Goal: Task Accomplishment & Management: Complete application form

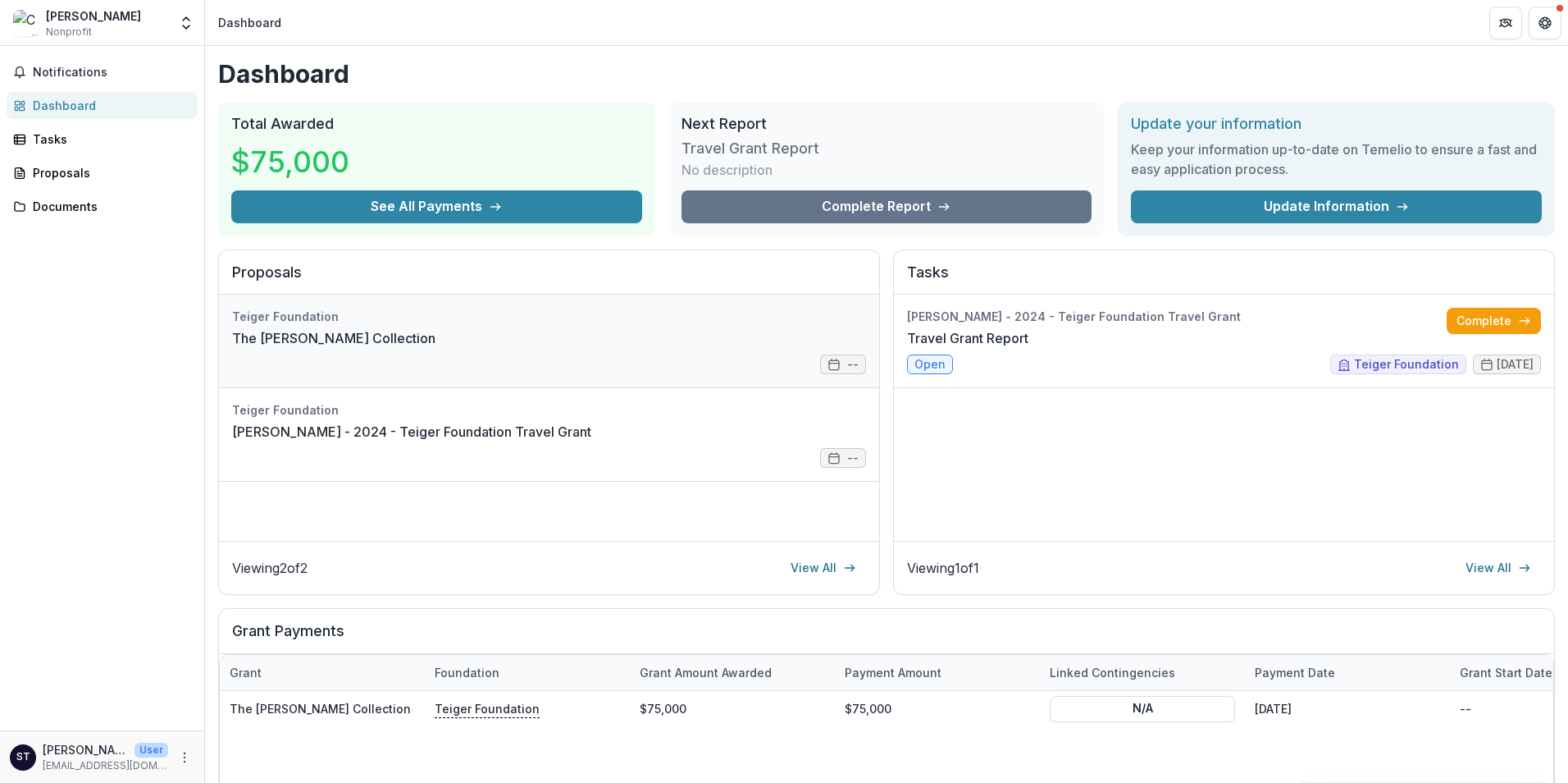
click at [302, 330] on link "The [PERSON_NAME] Collection" at bounding box center [334, 338] width 204 height 20
click at [53, 139] on div "Tasks" at bounding box center [109, 138] width 152 height 17
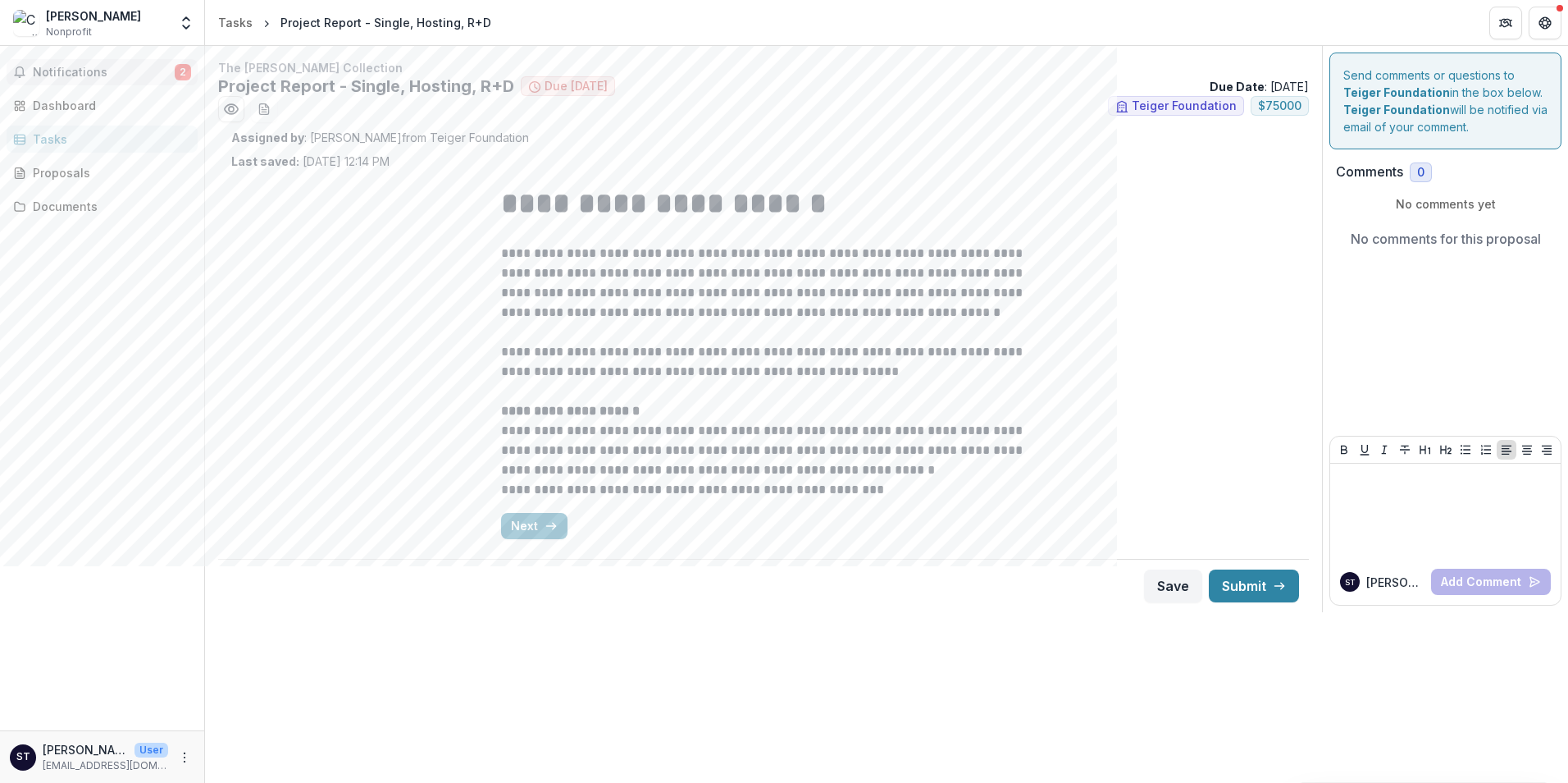
click at [78, 64] on button "Notifications 2" at bounding box center [102, 72] width 191 height 27
click at [754, 302] on p "**********" at bounding box center [763, 293] width 525 height 99
click at [522, 518] on button "Next" at bounding box center [534, 526] width 66 height 27
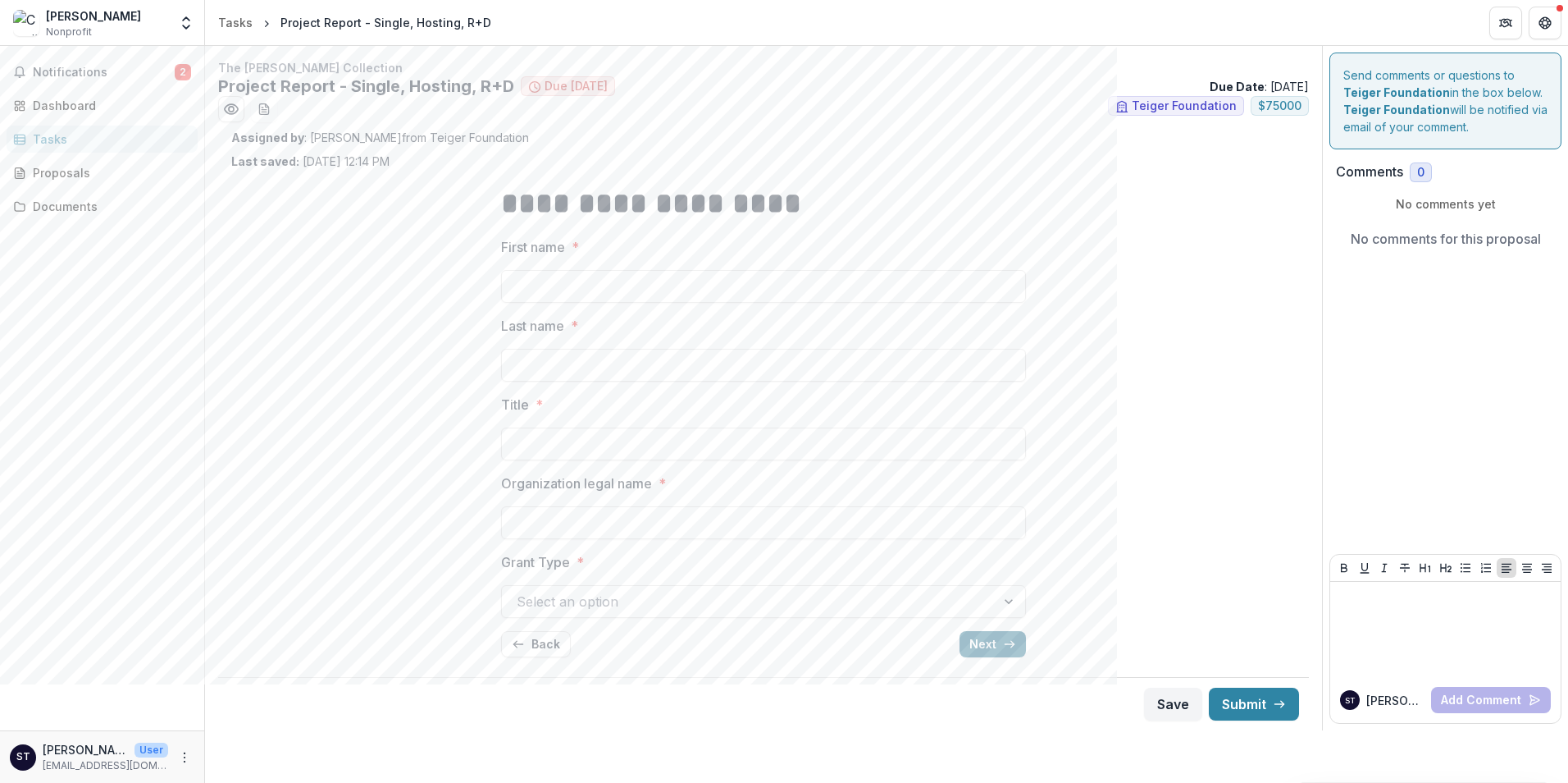
click at [970, 644] on button "Next" at bounding box center [993, 644] width 66 height 27
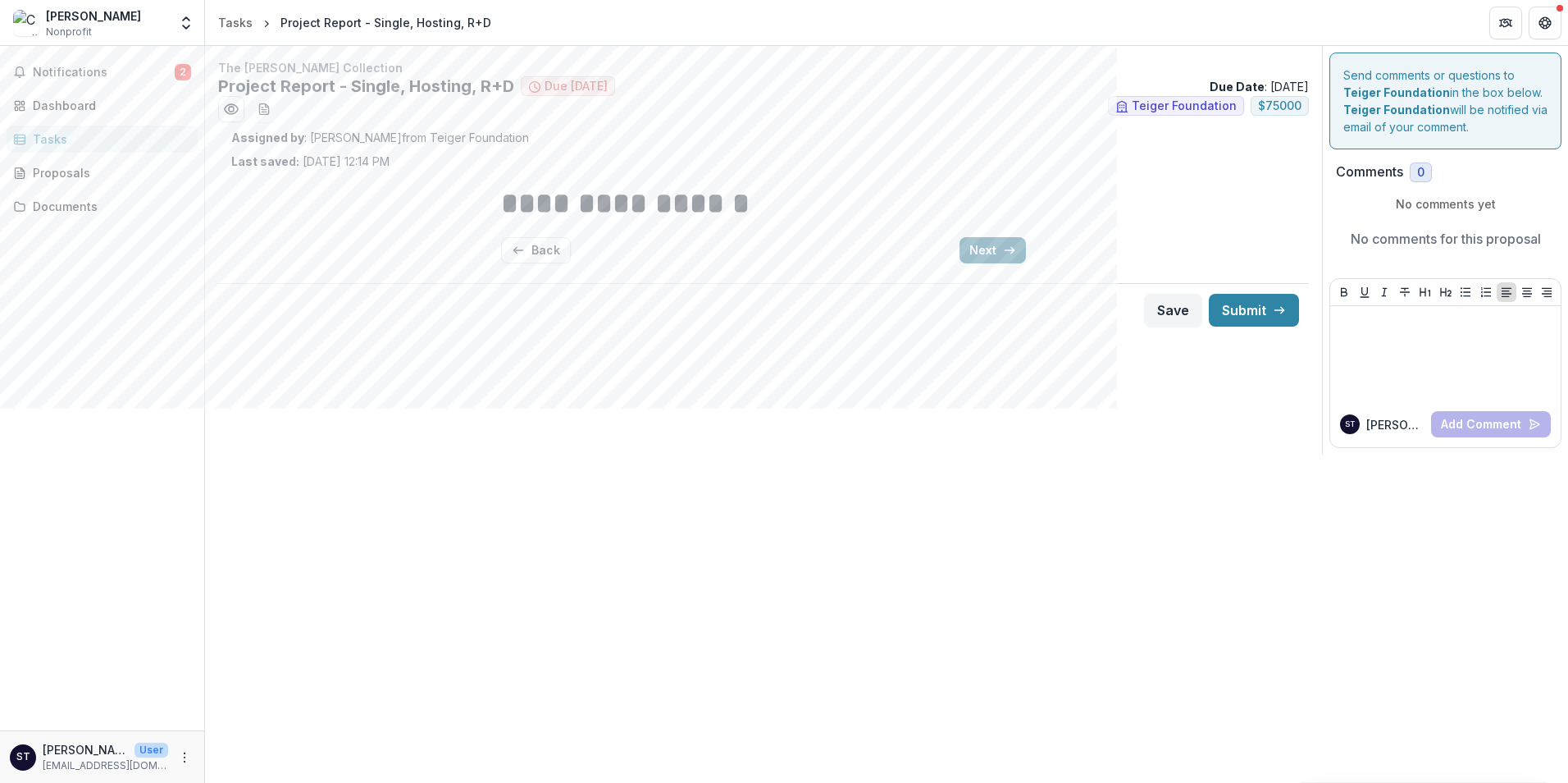
click at [993, 242] on button "Next" at bounding box center [993, 250] width 66 height 27
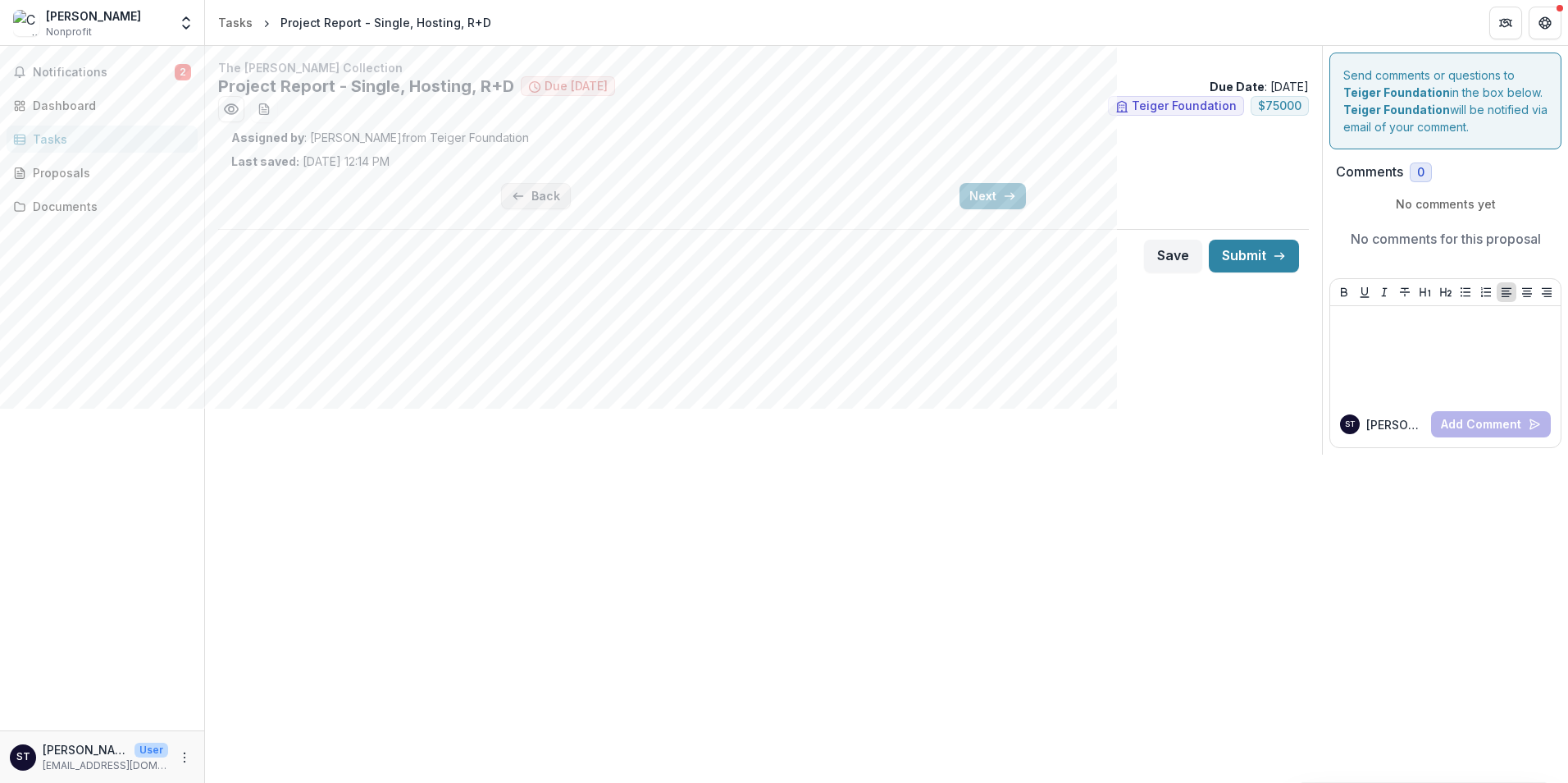
click at [534, 192] on button "Back" at bounding box center [536, 196] width 70 height 27
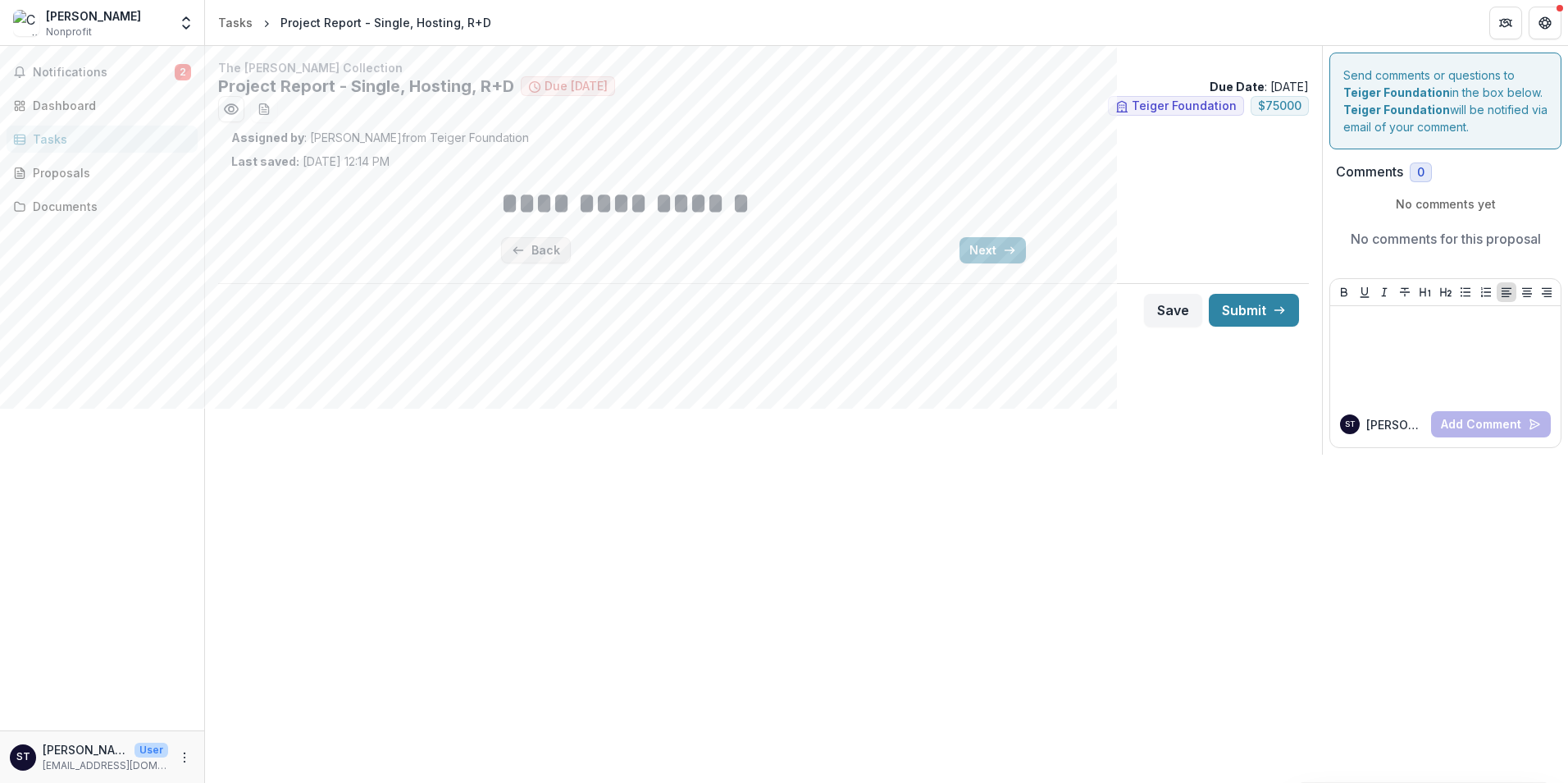
click at [540, 246] on button "Back" at bounding box center [536, 250] width 70 height 27
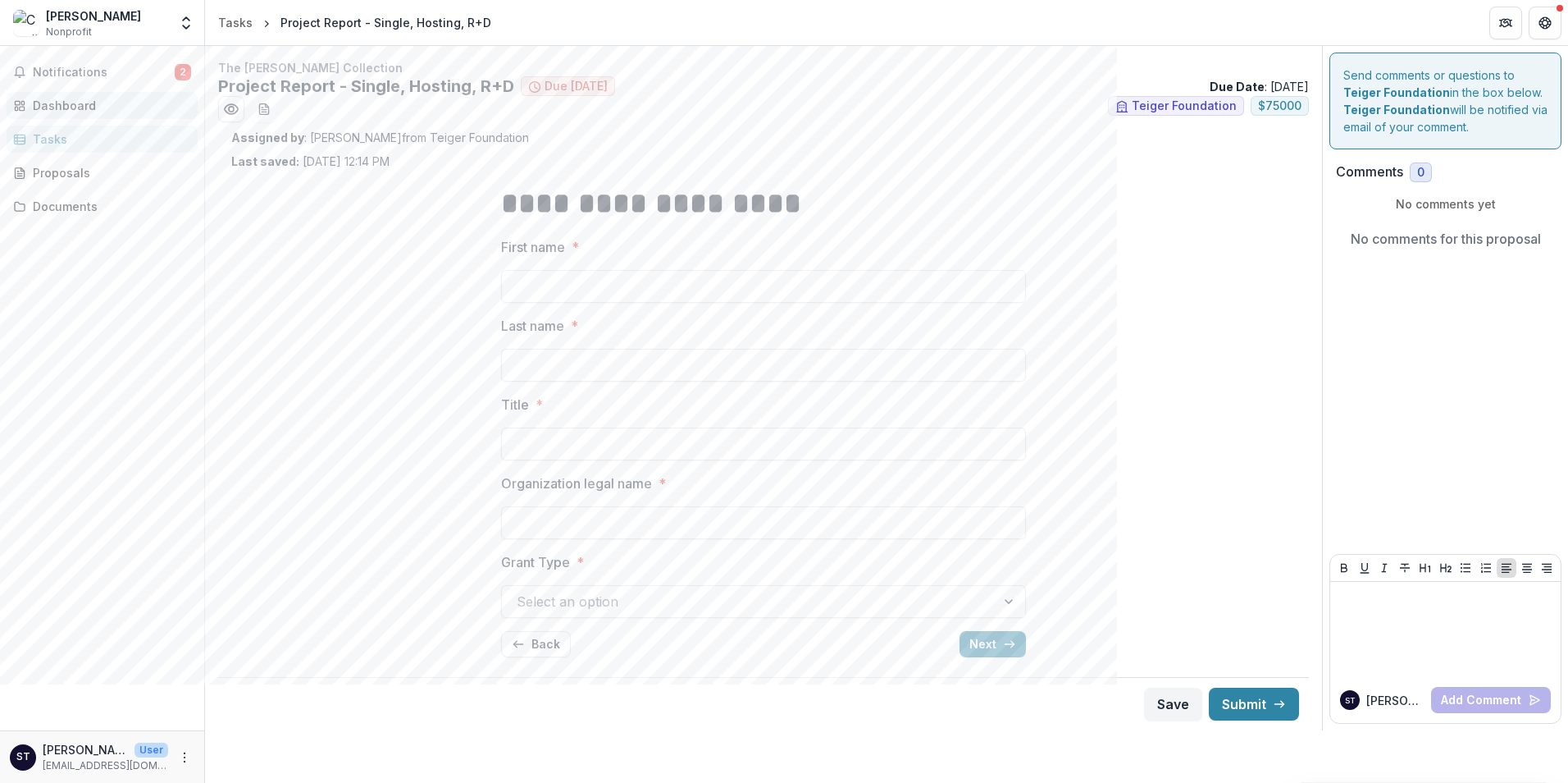
click at [62, 106] on div "Dashboard" at bounding box center [109, 105] width 152 height 17
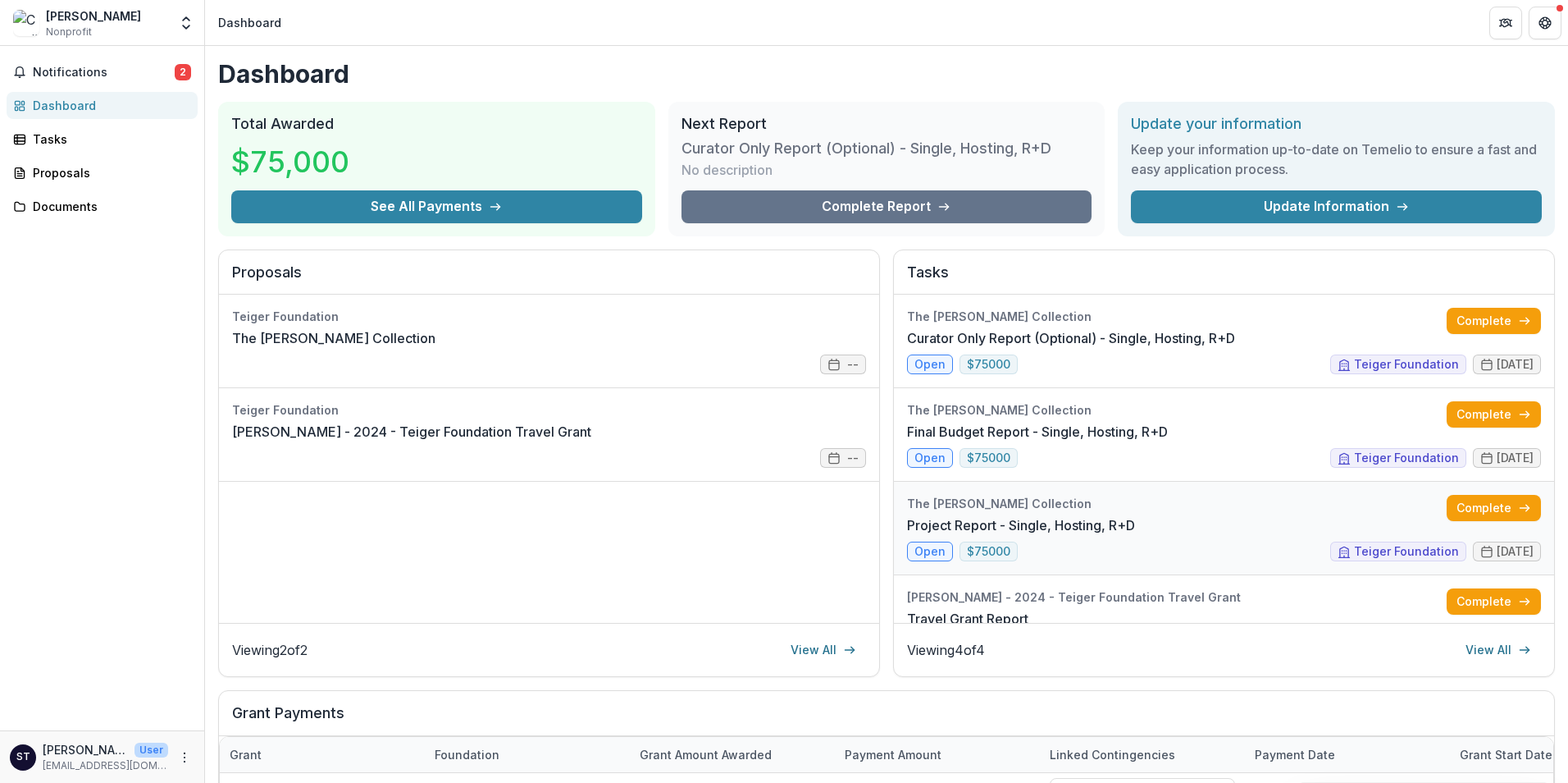
click at [924, 535] on link "Project Report - Single, Hosting, R+D" at bounding box center [1021, 525] width 228 height 20
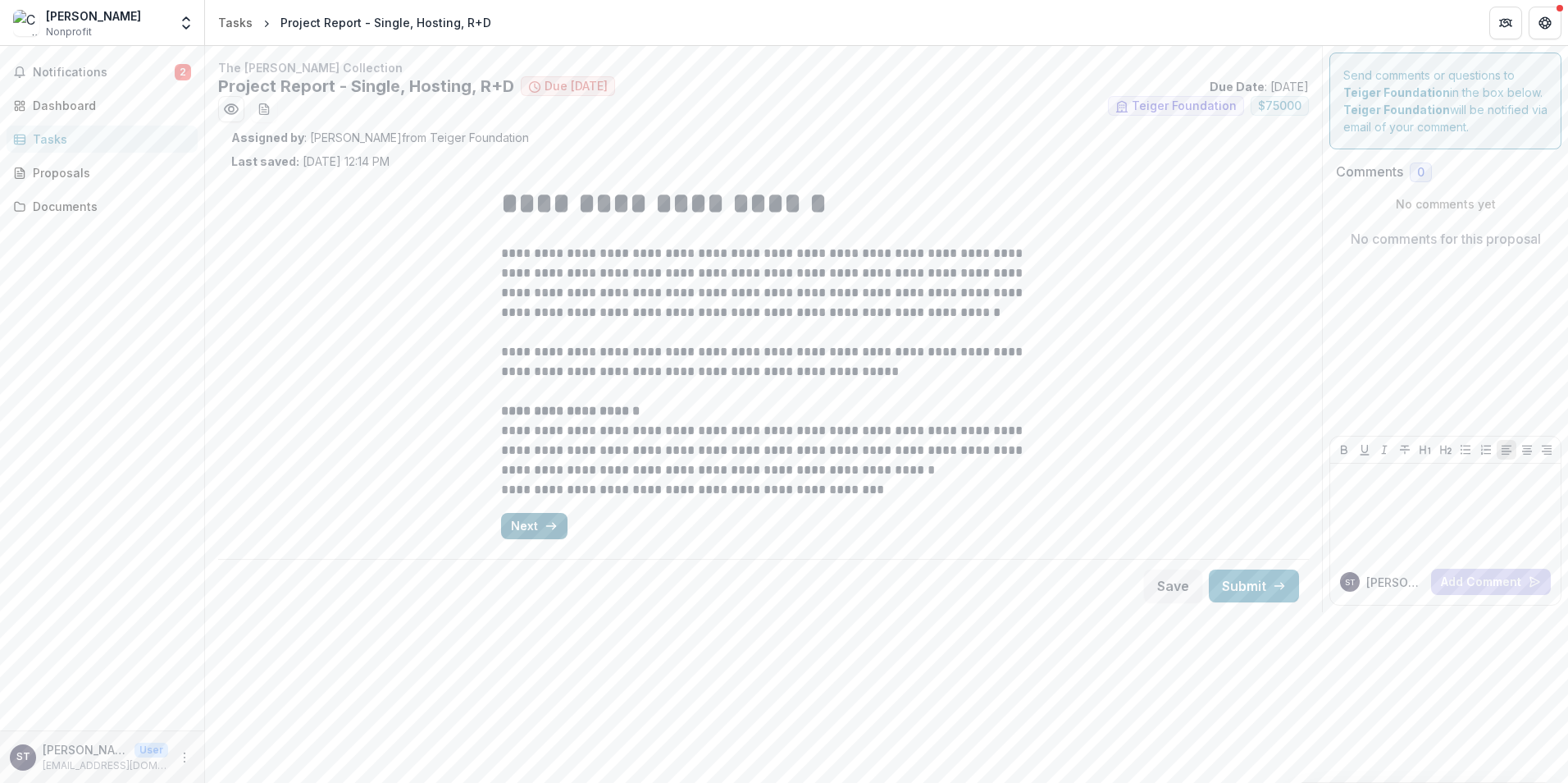
click at [539, 518] on button "Next" at bounding box center [534, 526] width 66 height 27
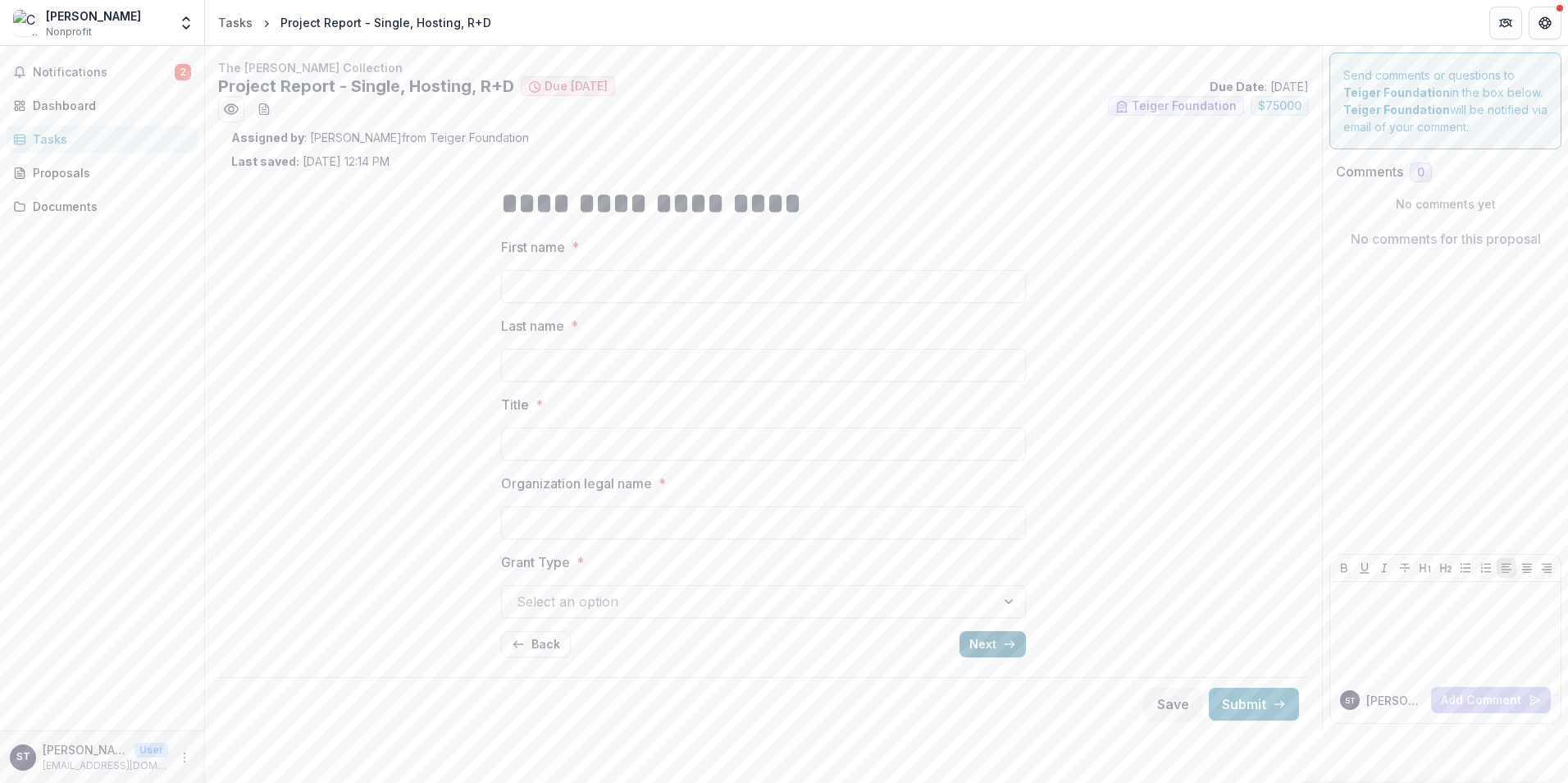
click at [999, 636] on button "Next" at bounding box center [993, 644] width 66 height 27
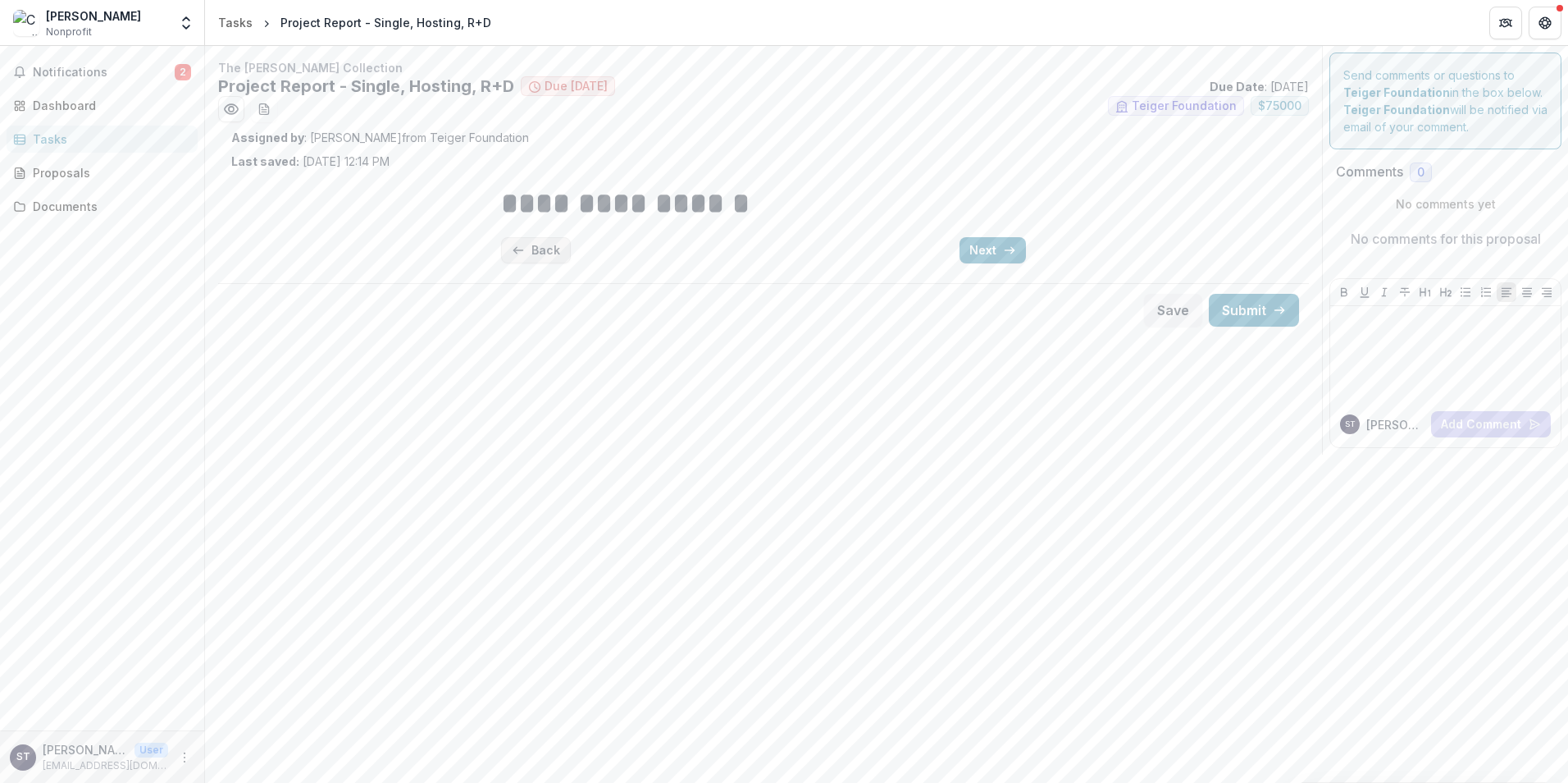
click at [534, 253] on button "Back" at bounding box center [536, 250] width 70 height 27
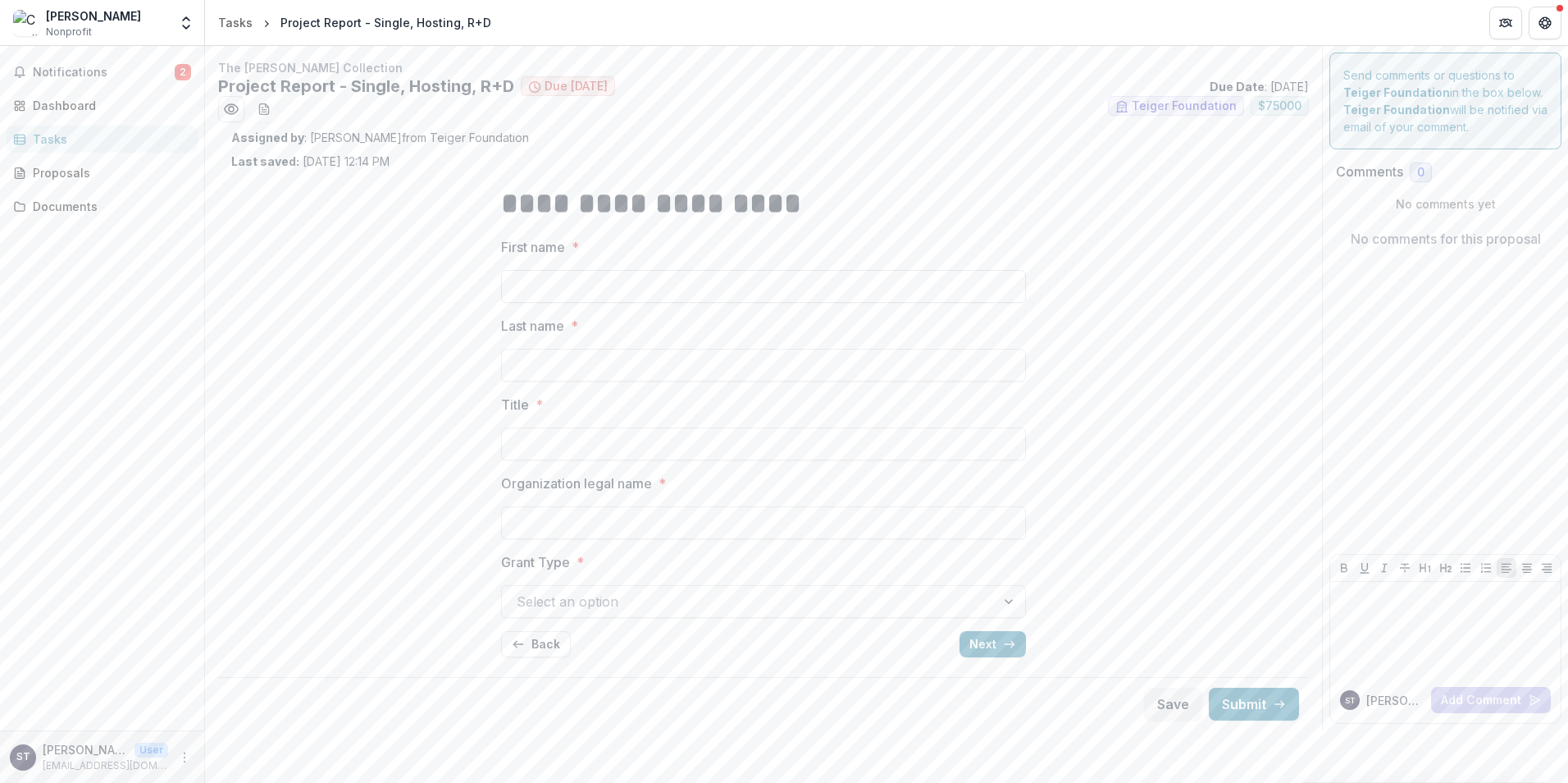
click at [546, 286] on input "First name *" at bounding box center [763, 286] width 525 height 33
type input "*"
type input "****"
type input "**********"
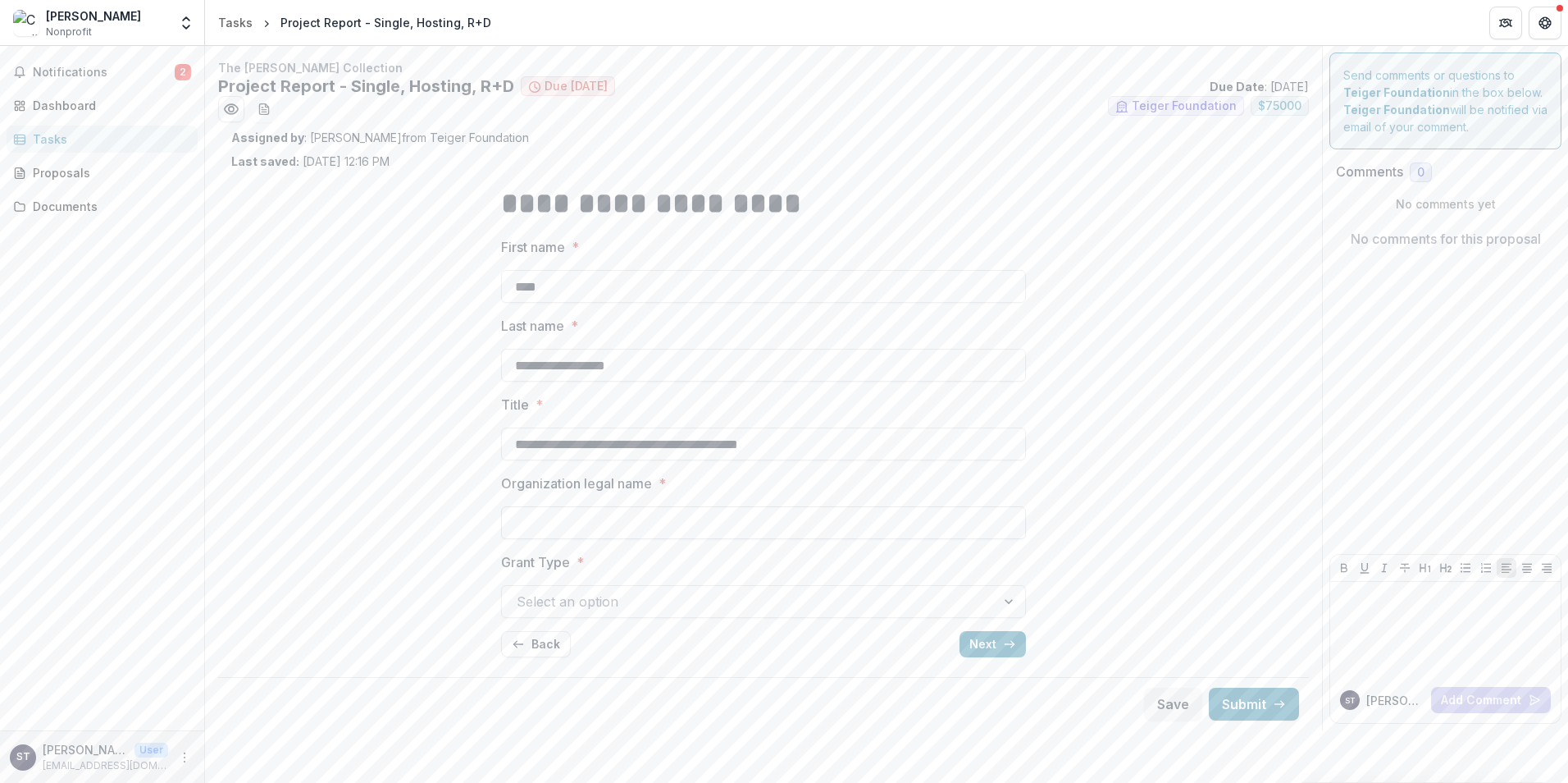
click at [589, 513] on input "Organization legal name *" at bounding box center [763, 522] width 525 height 33
type input "*"
type input "**********"
click at [936, 603] on div at bounding box center [749, 601] width 465 height 23
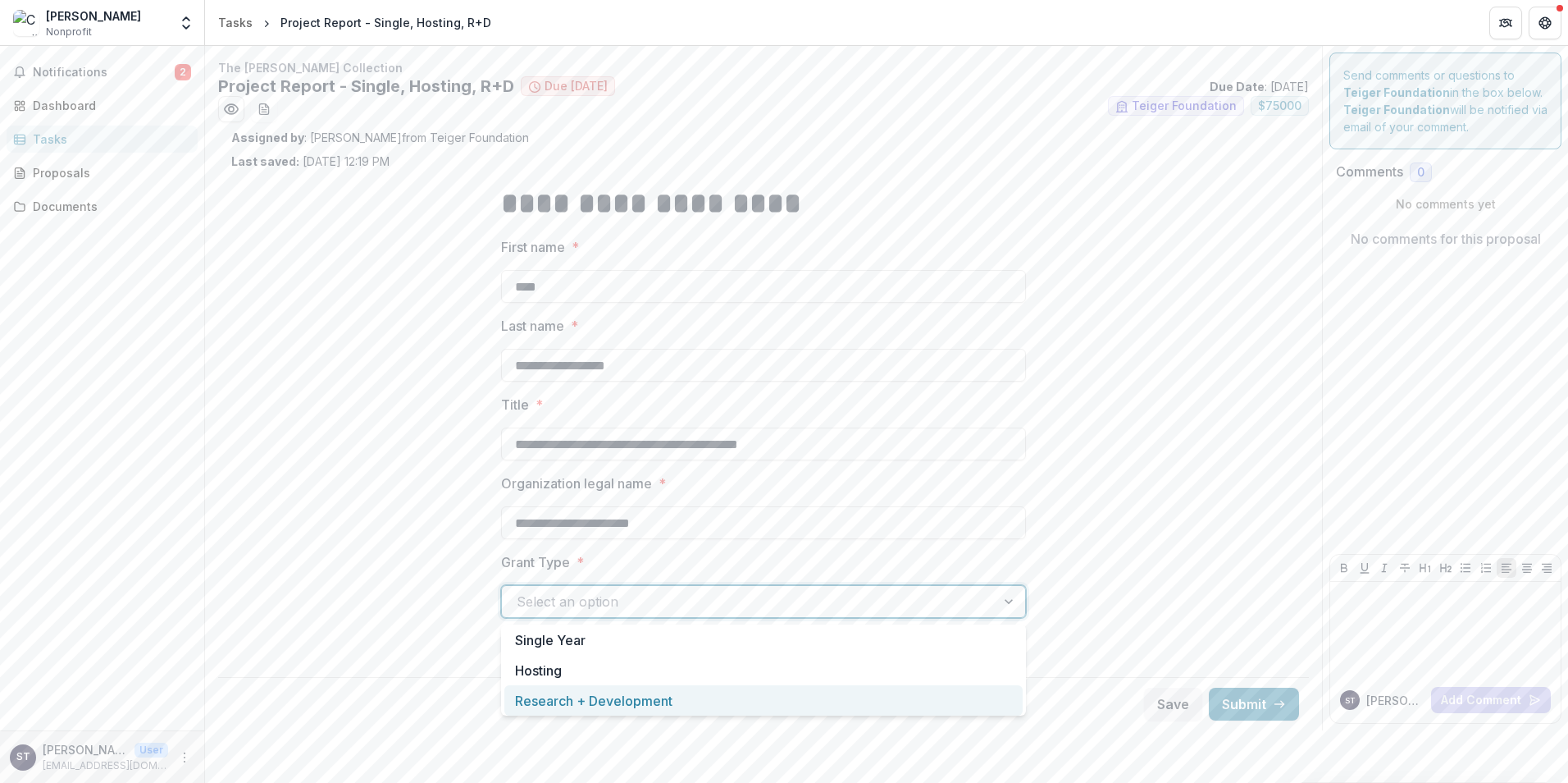
click at [593, 704] on div "Research + Development" at bounding box center [763, 700] width 518 height 31
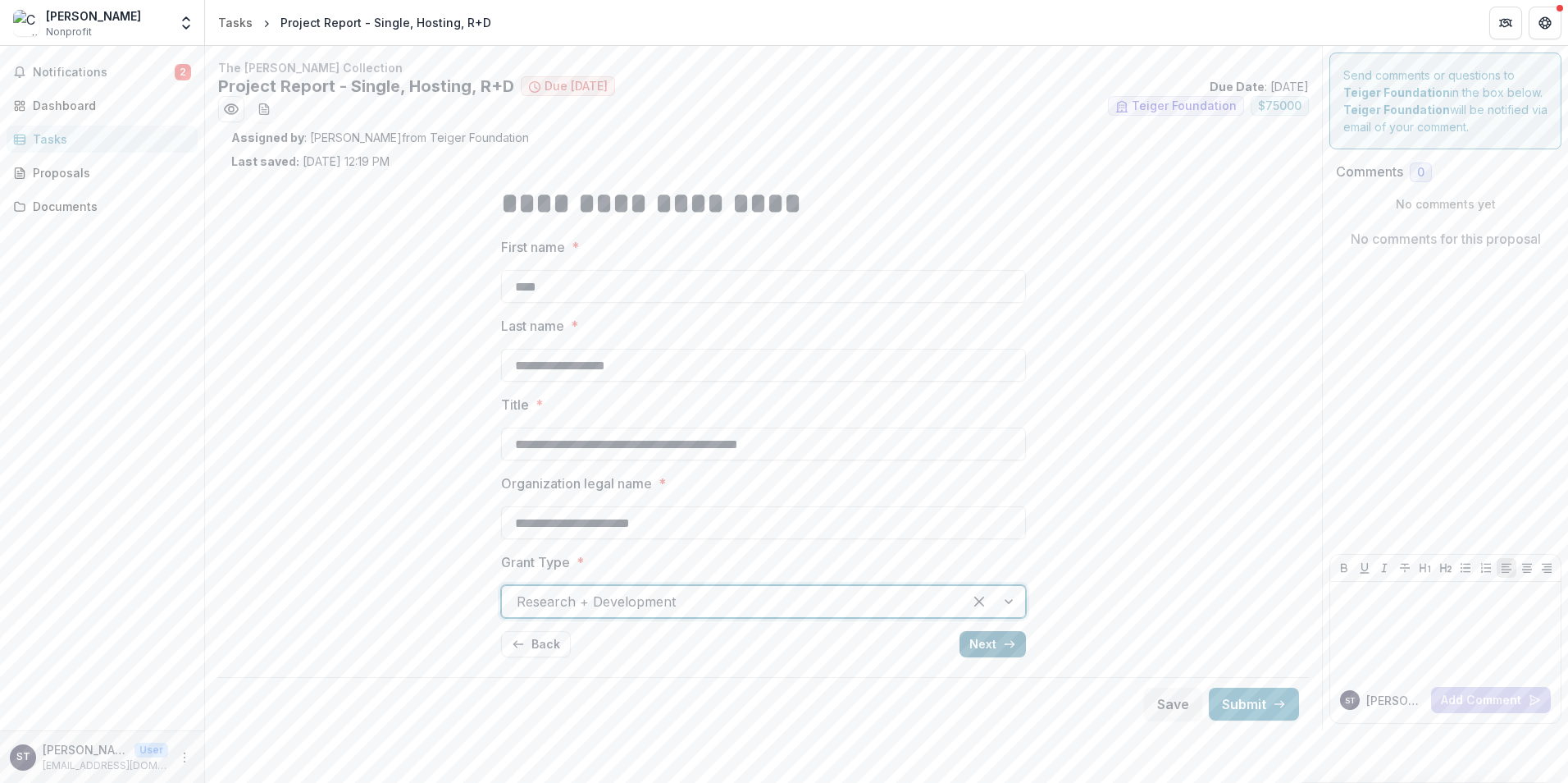
click at [984, 646] on button "Next" at bounding box center [993, 644] width 66 height 27
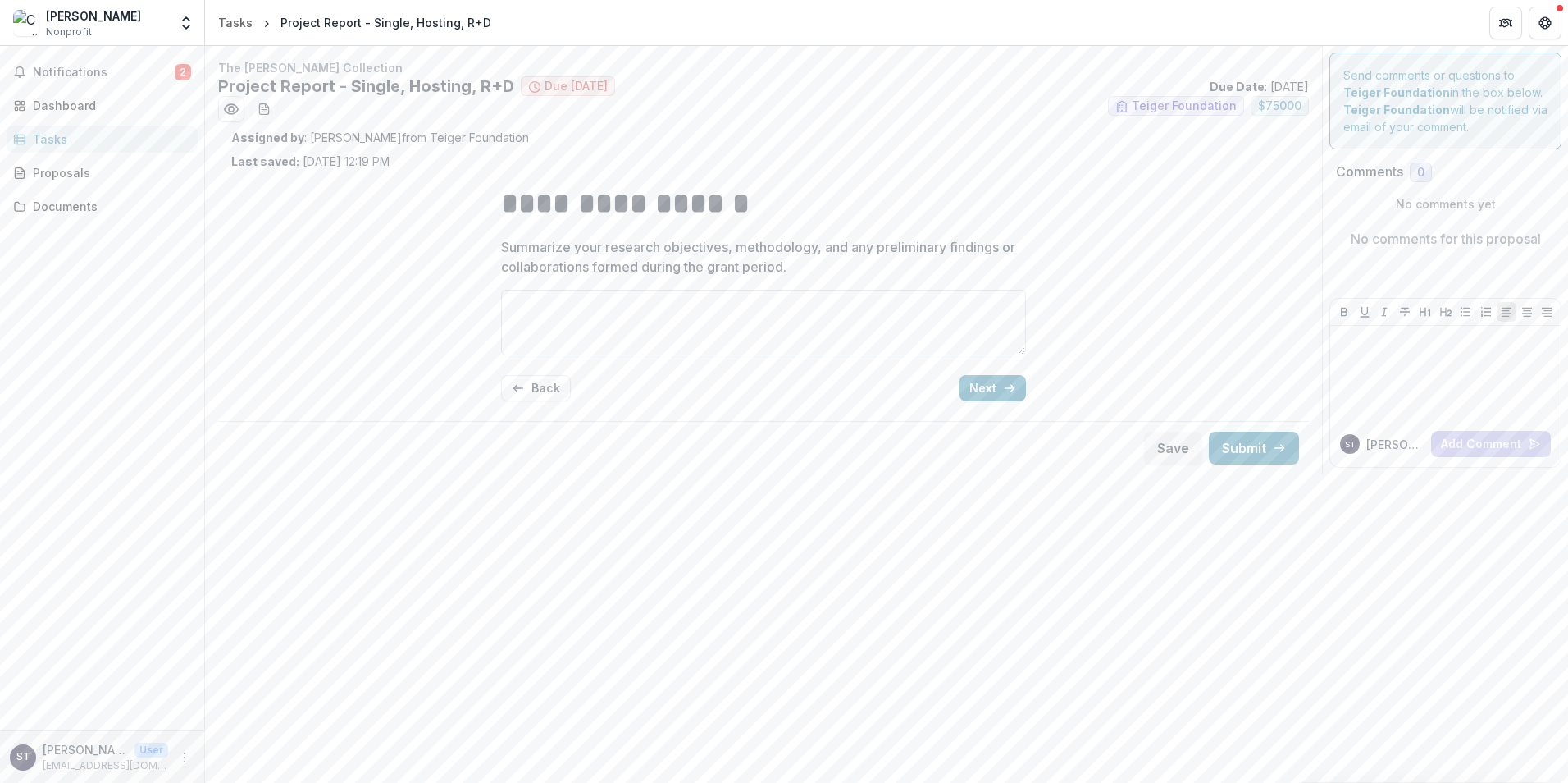
click at [595, 315] on textarea "Summarize your research objectives, methodology, and any preliminary findings o…" at bounding box center [763, 322] width 525 height 65
type textarea "*"
click at [992, 381] on button "Next" at bounding box center [993, 388] width 66 height 27
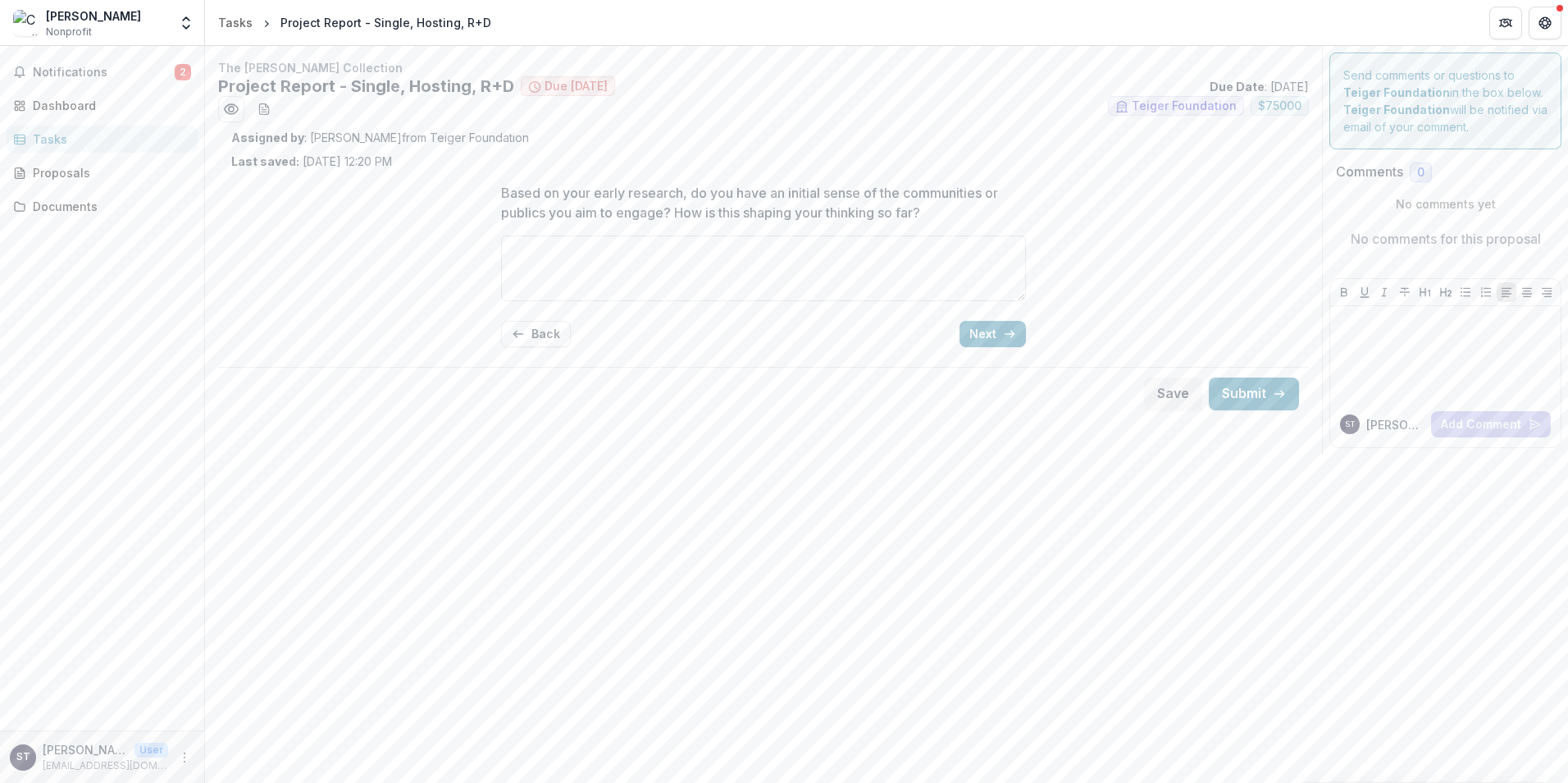
click at [644, 271] on textarea "Based on your early research, do you have an initial sense of the communities o…" at bounding box center [763, 268] width 525 height 65
type textarea "*"
click at [983, 330] on button "Next" at bounding box center [993, 333] width 66 height 27
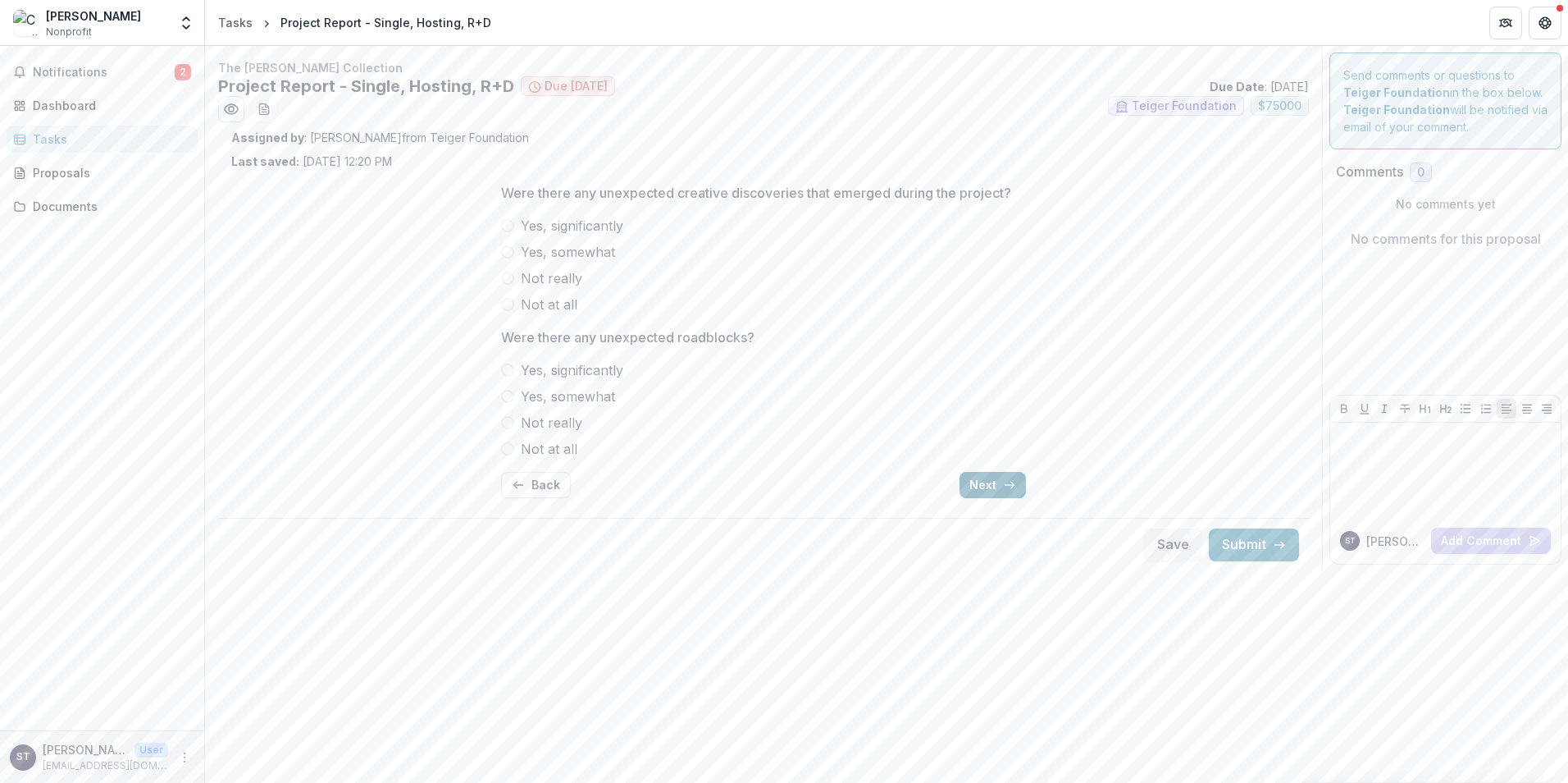
click at [986, 481] on button "Next" at bounding box center [993, 484] width 66 height 27
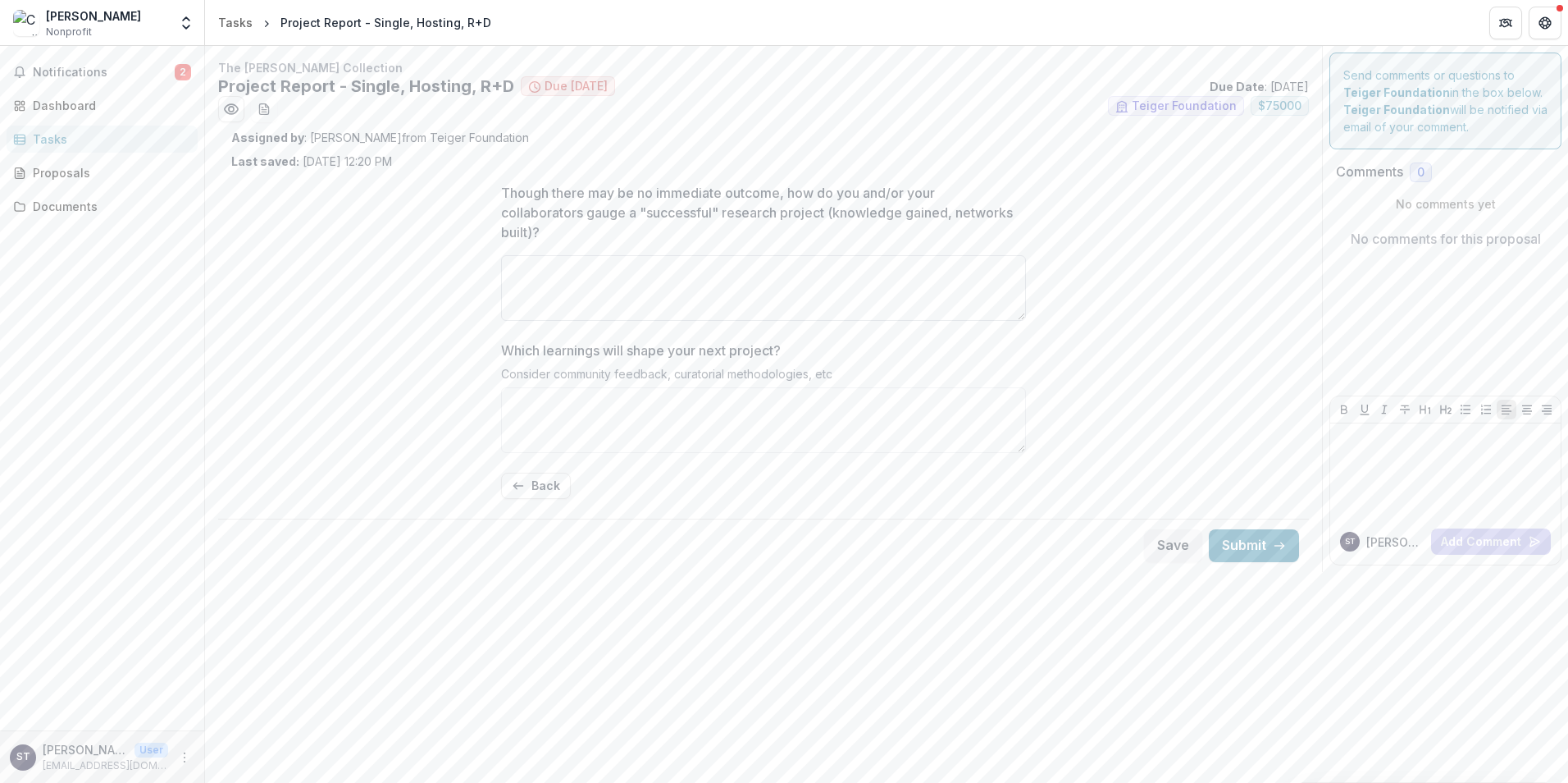
click at [802, 290] on textarea "Though there may be no immediate outcome, how do you and/or your collaborators …" at bounding box center [763, 288] width 525 height 65
type textarea "*"
click at [579, 406] on textarea "Which learnings will shape your next project?" at bounding box center [763, 420] width 525 height 65
type textarea "*"
click at [1157, 543] on button "Save" at bounding box center [1173, 545] width 58 height 33
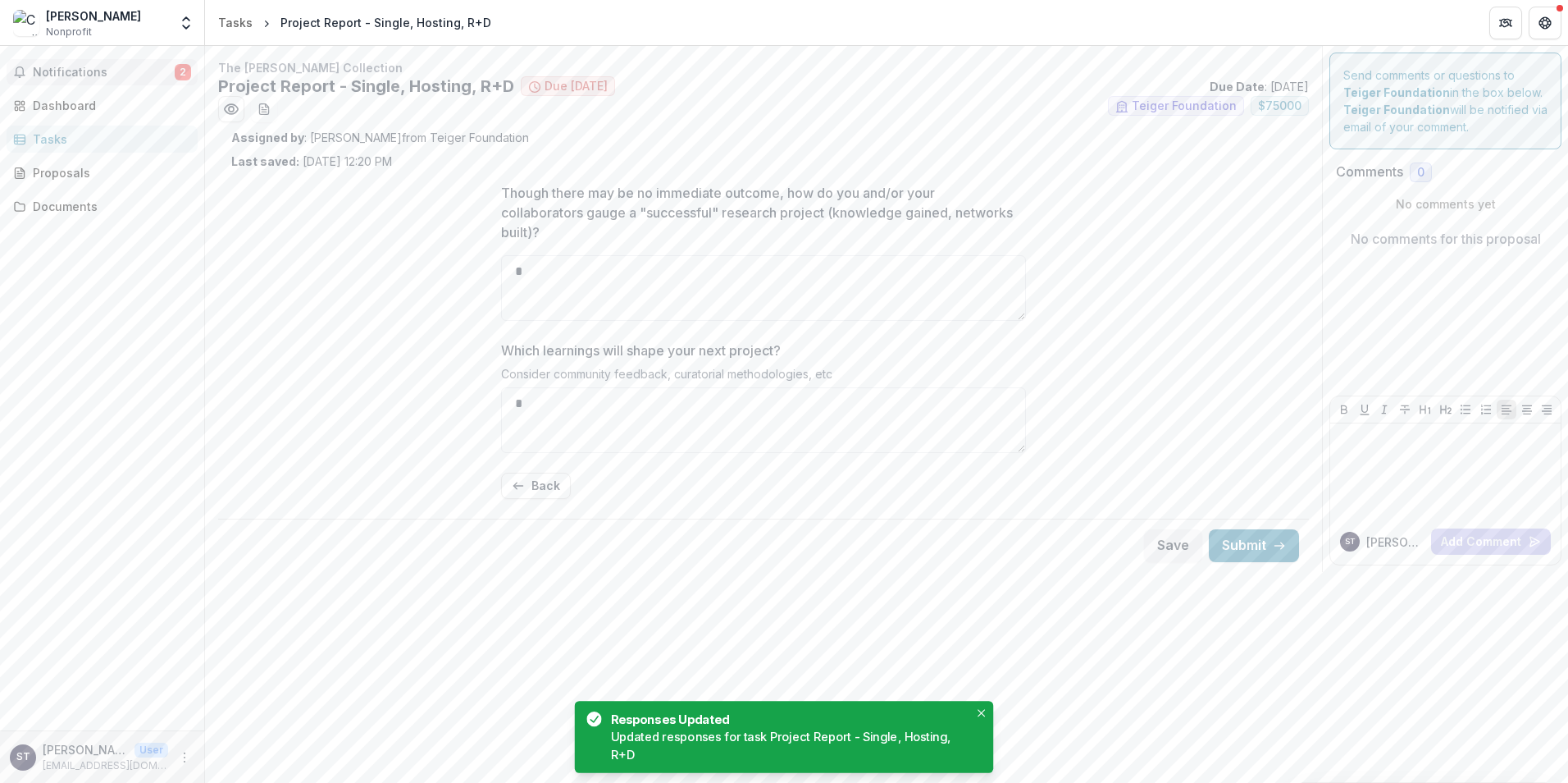
click at [72, 72] on span "Notifications" at bounding box center [104, 72] width 142 height 14
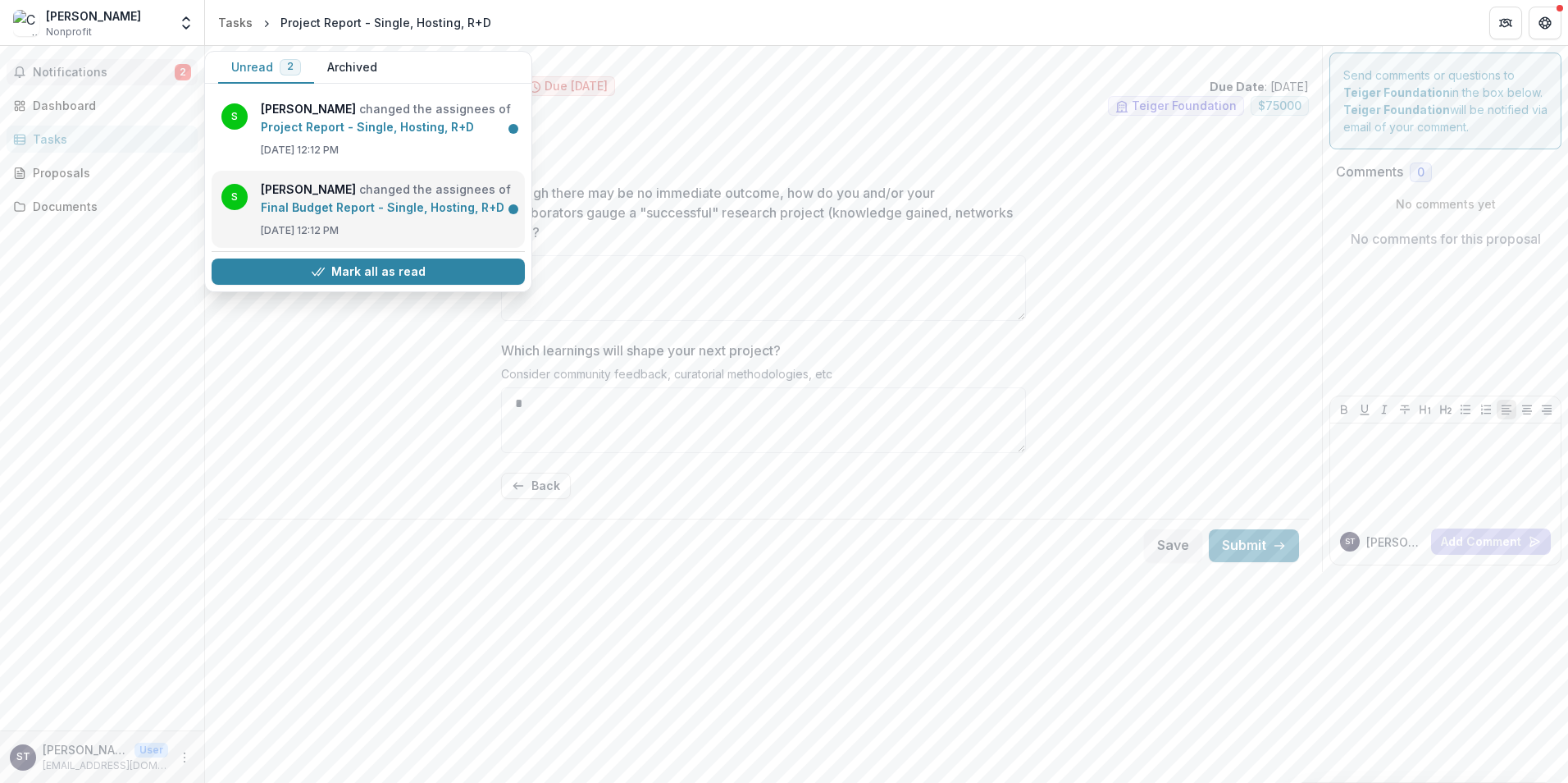
click at [338, 200] on link "Final Budget Report - Single, Hosting, R+D" at bounding box center [383, 207] width 243 height 14
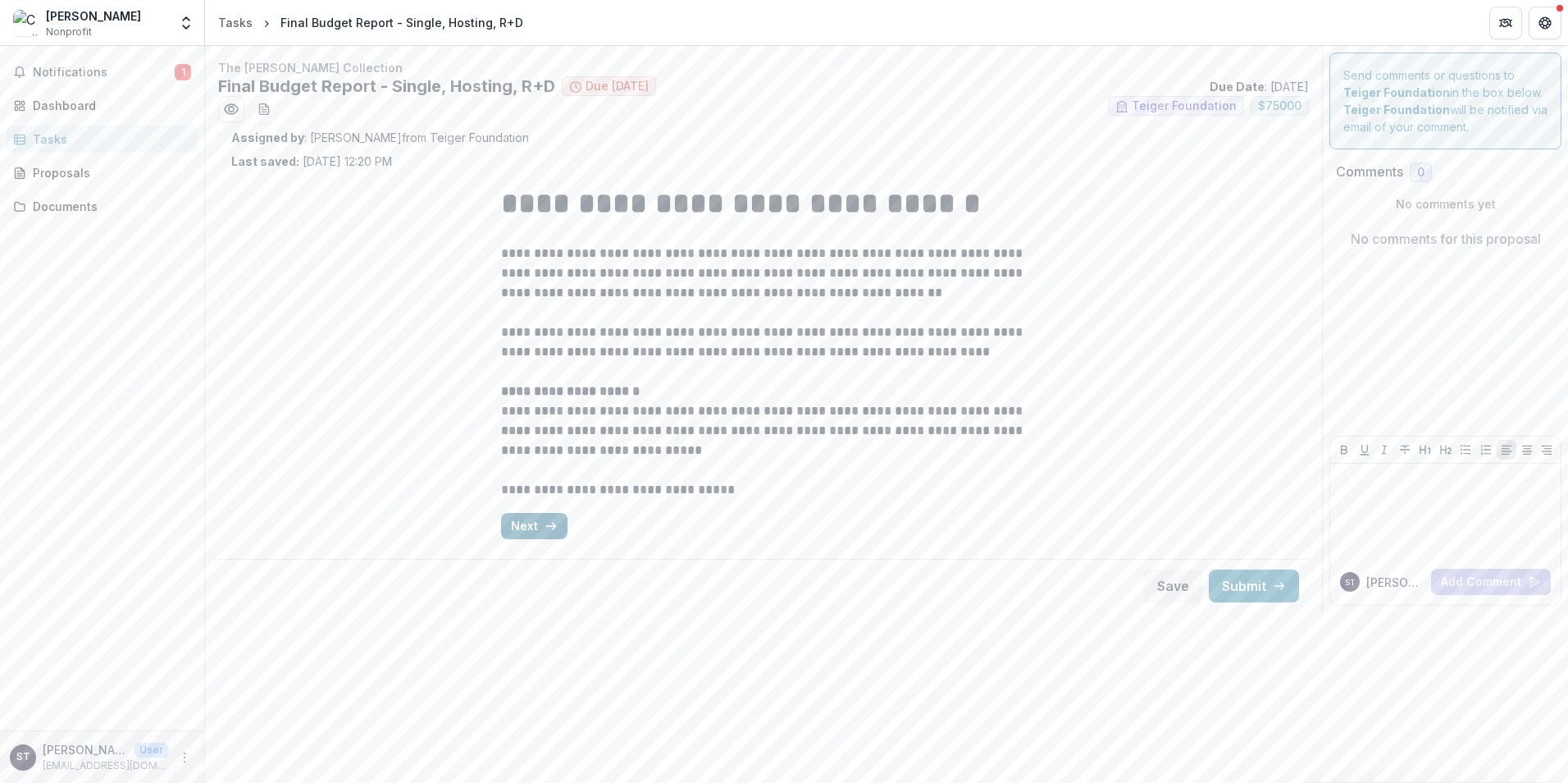
click at [533, 525] on button "Next" at bounding box center [534, 526] width 66 height 27
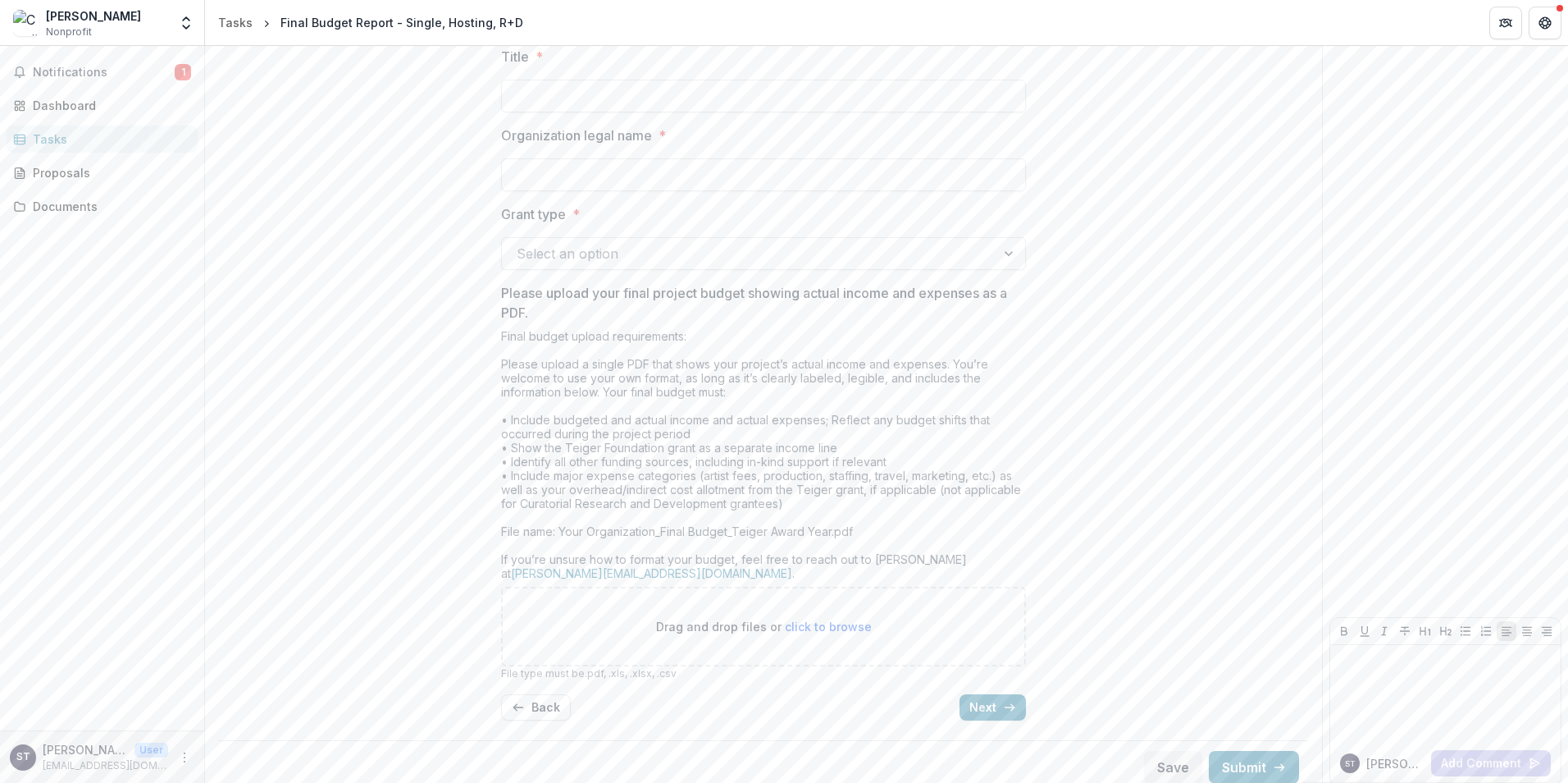
scroll to position [359, 0]
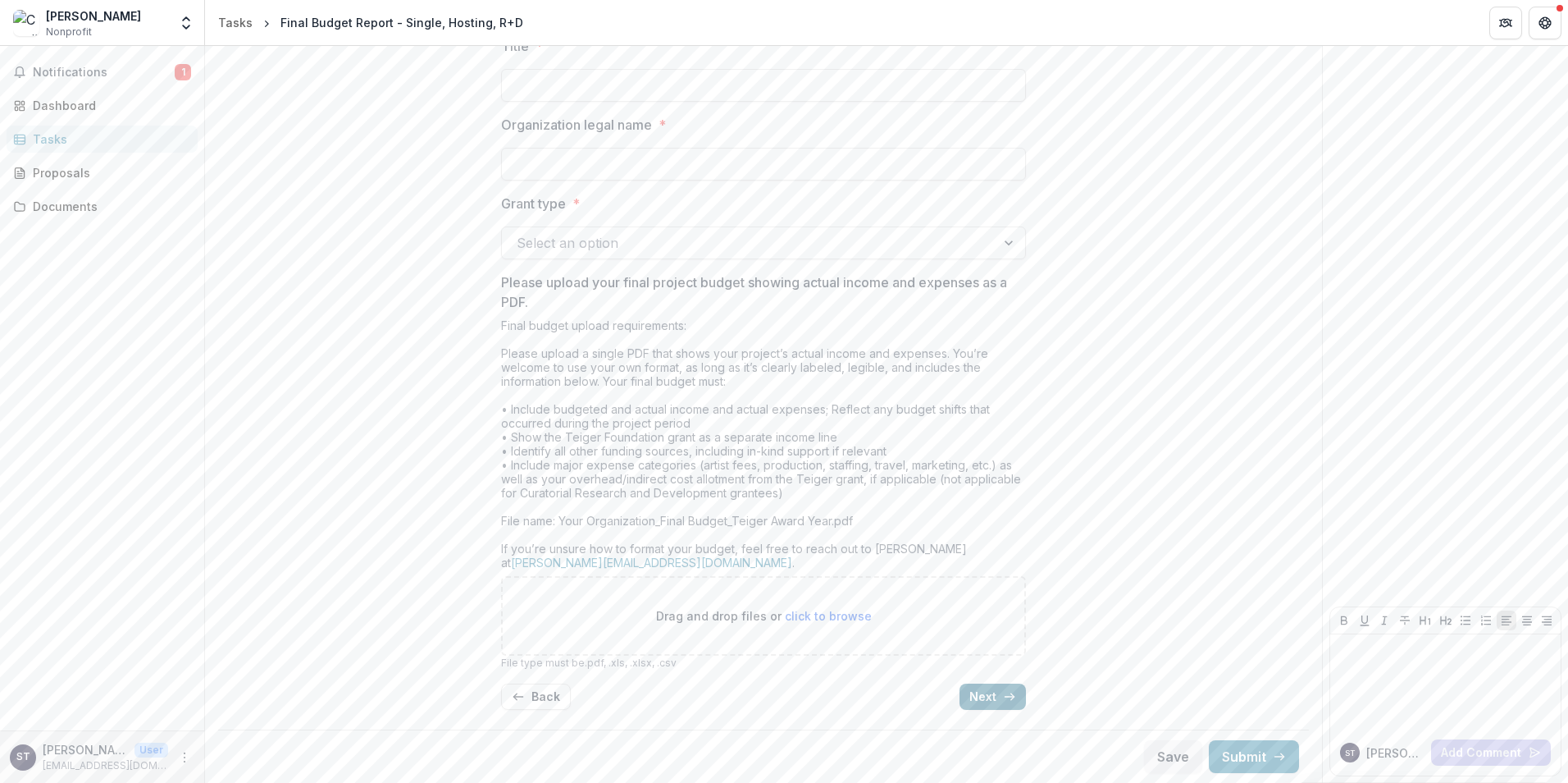
click at [992, 689] on button "Next" at bounding box center [993, 696] width 66 height 27
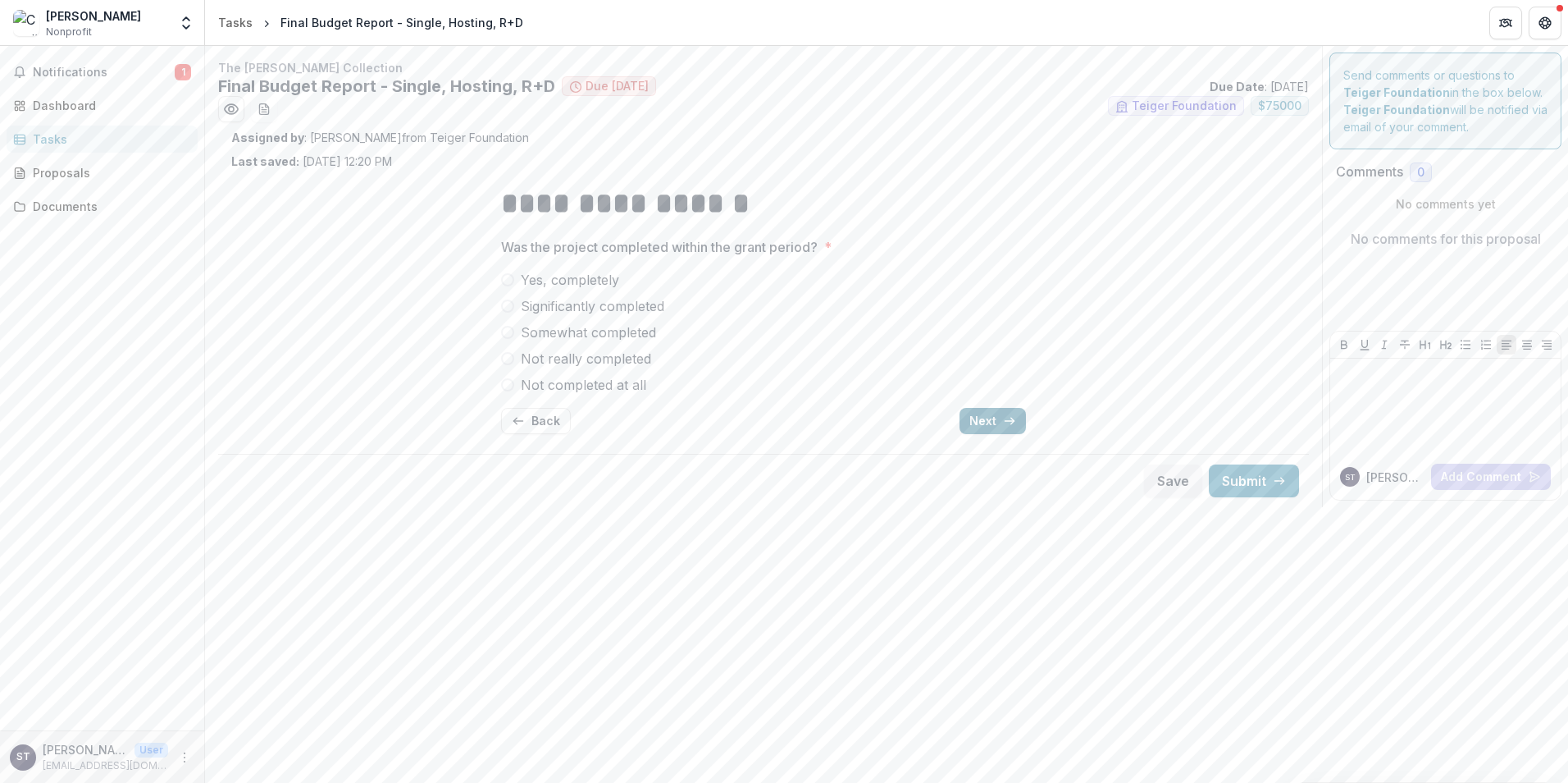
click at [967, 411] on button "Next" at bounding box center [993, 420] width 66 height 27
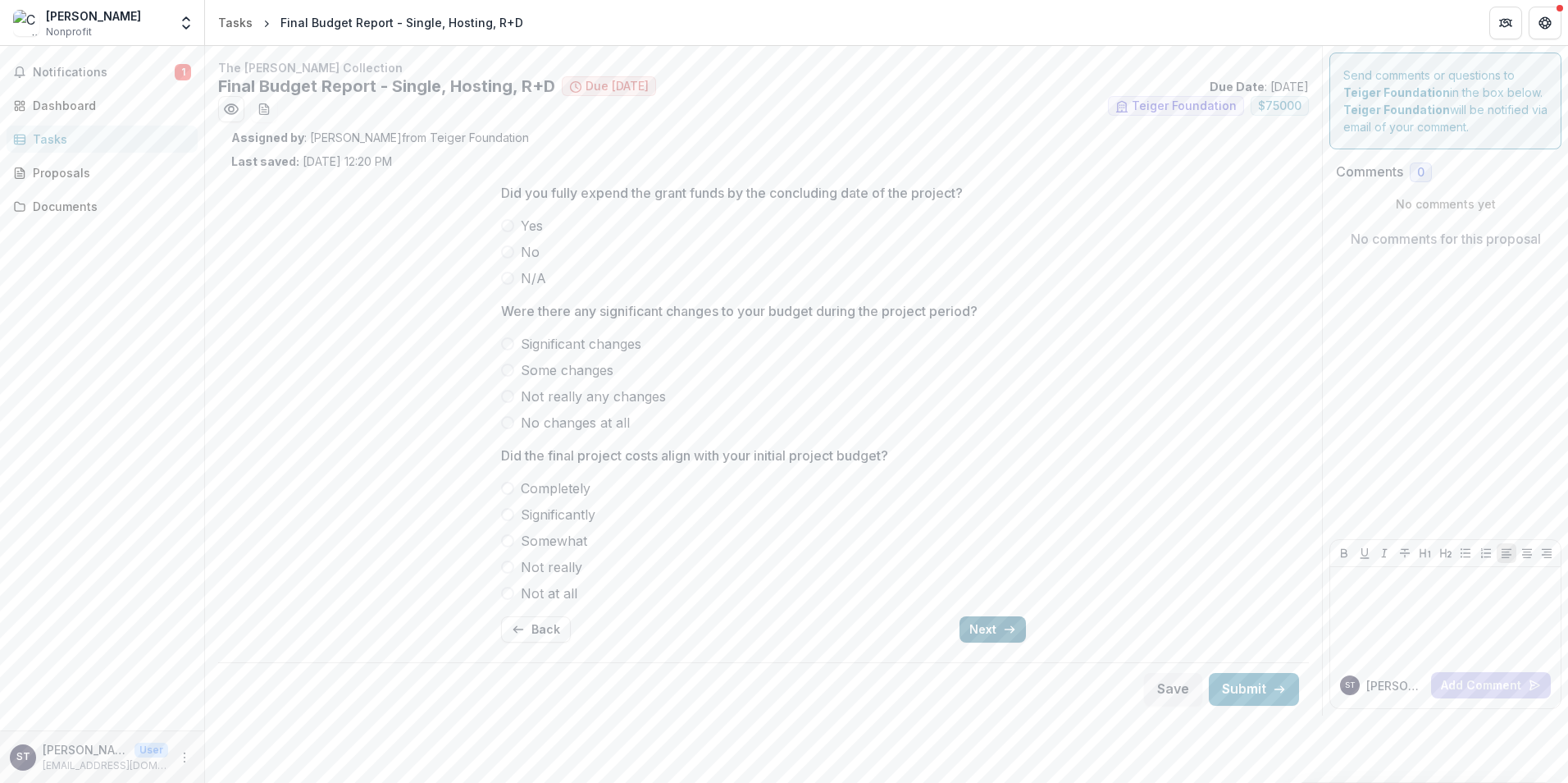
click at [981, 622] on button "Next" at bounding box center [993, 629] width 66 height 27
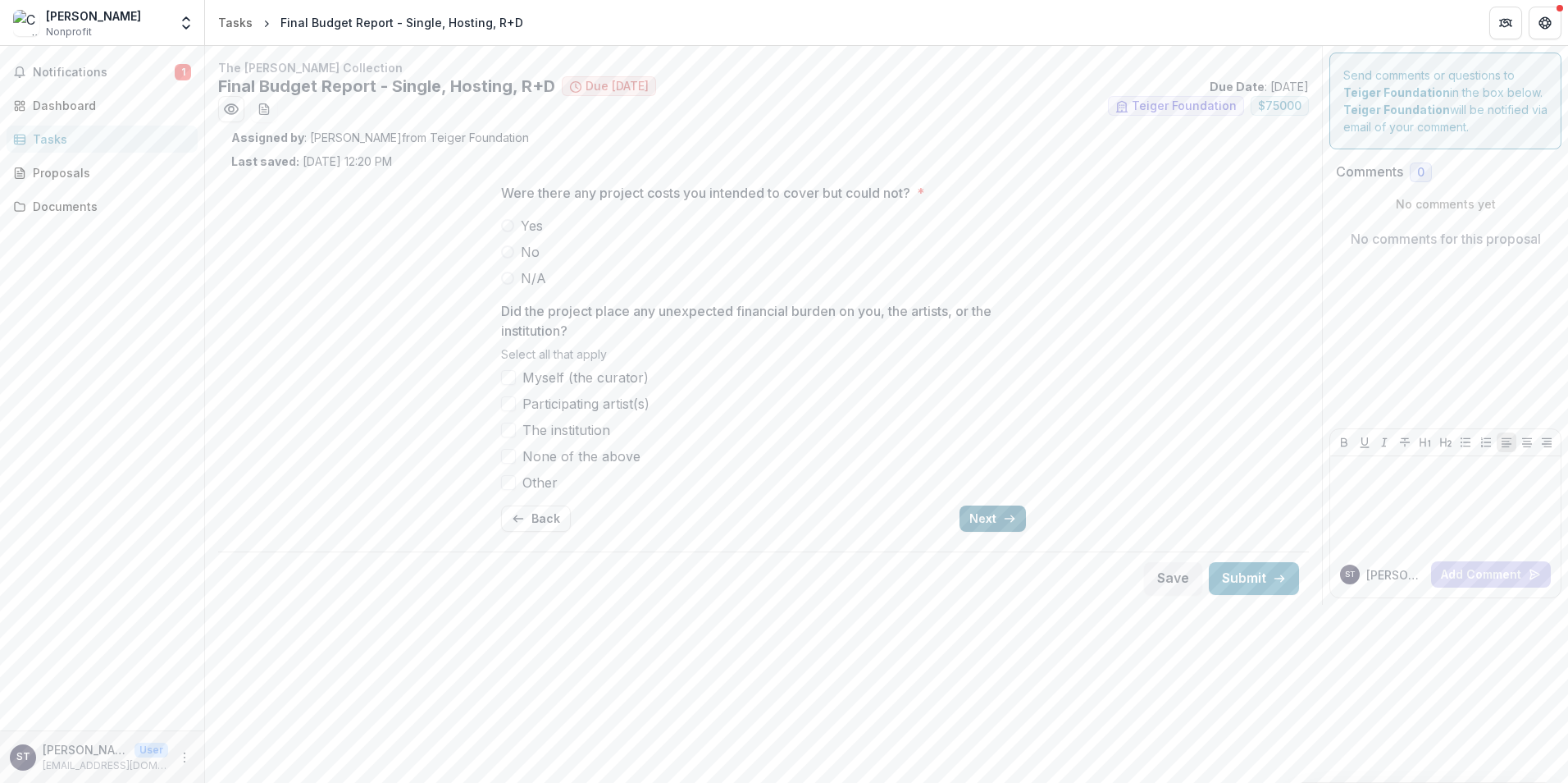
click at [981, 515] on button "Next" at bounding box center [993, 518] width 66 height 27
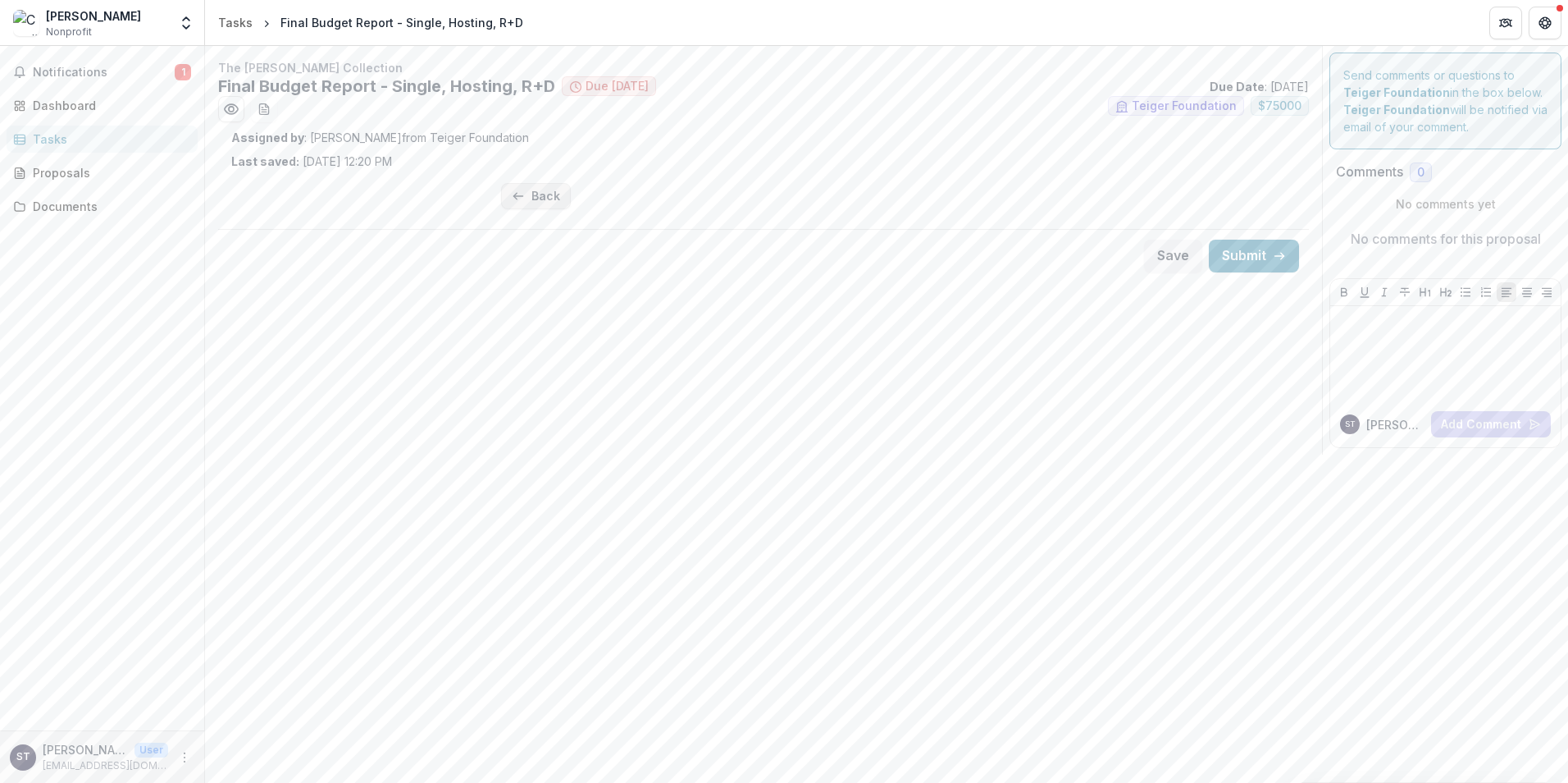
click at [527, 200] on button "Back" at bounding box center [536, 196] width 70 height 27
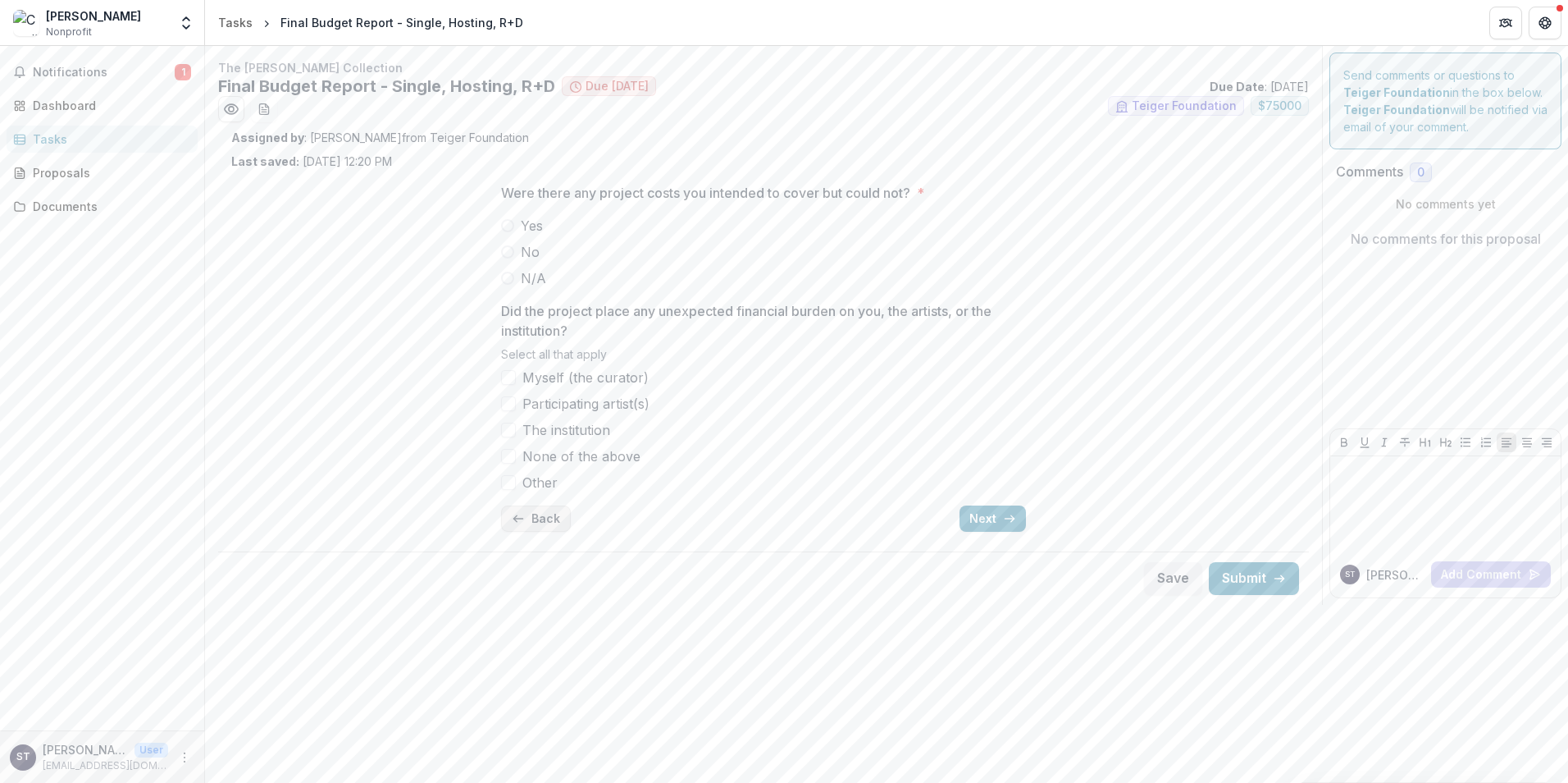
click at [527, 200] on p "Were there any project costs you intended to cover but could not?" at bounding box center [706, 193] width 409 height 20
click at [528, 508] on button "Back" at bounding box center [536, 518] width 70 height 27
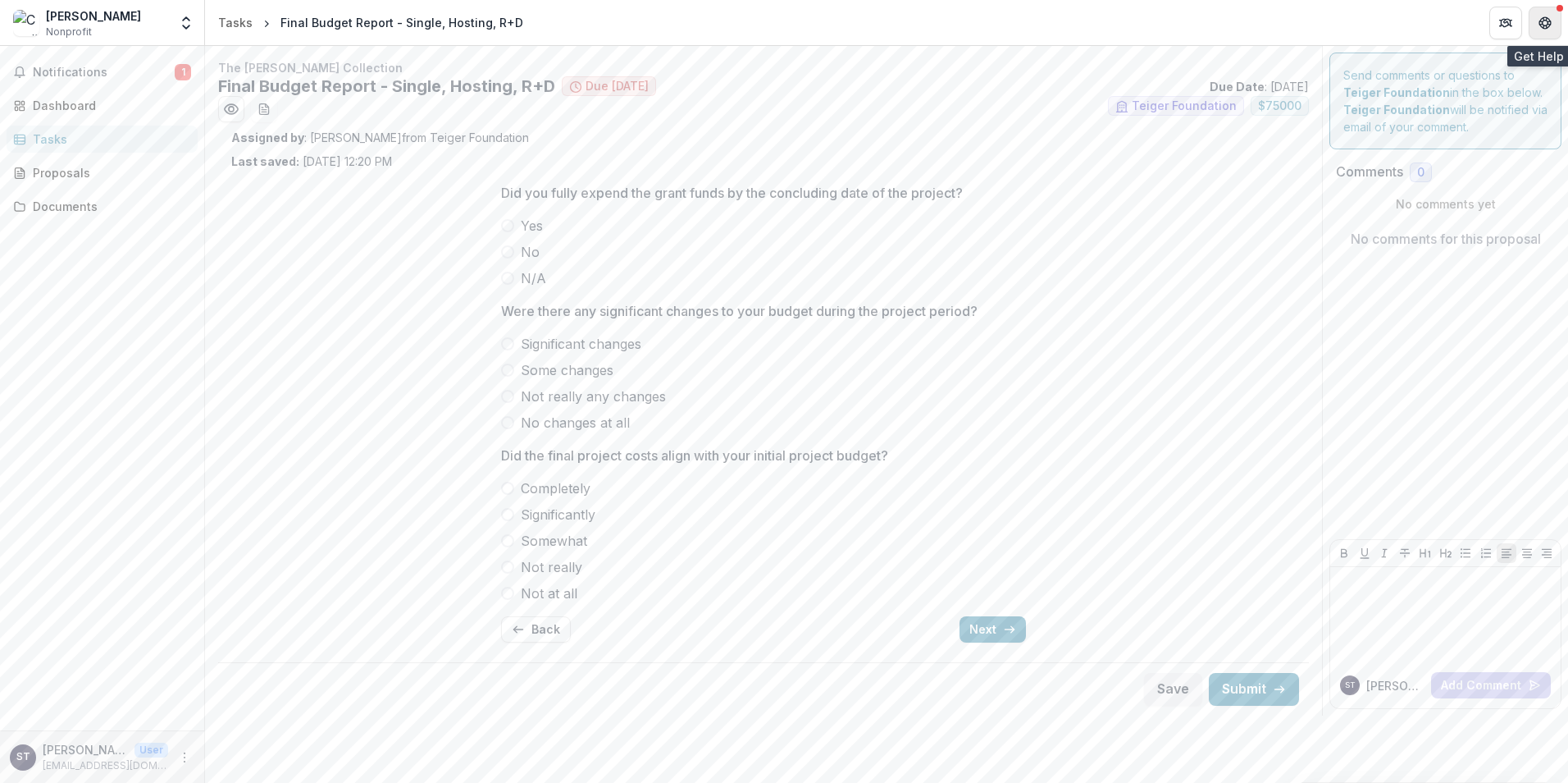
click at [1541, 18] on icon "Get Help" at bounding box center [1545, 23] width 13 height 13
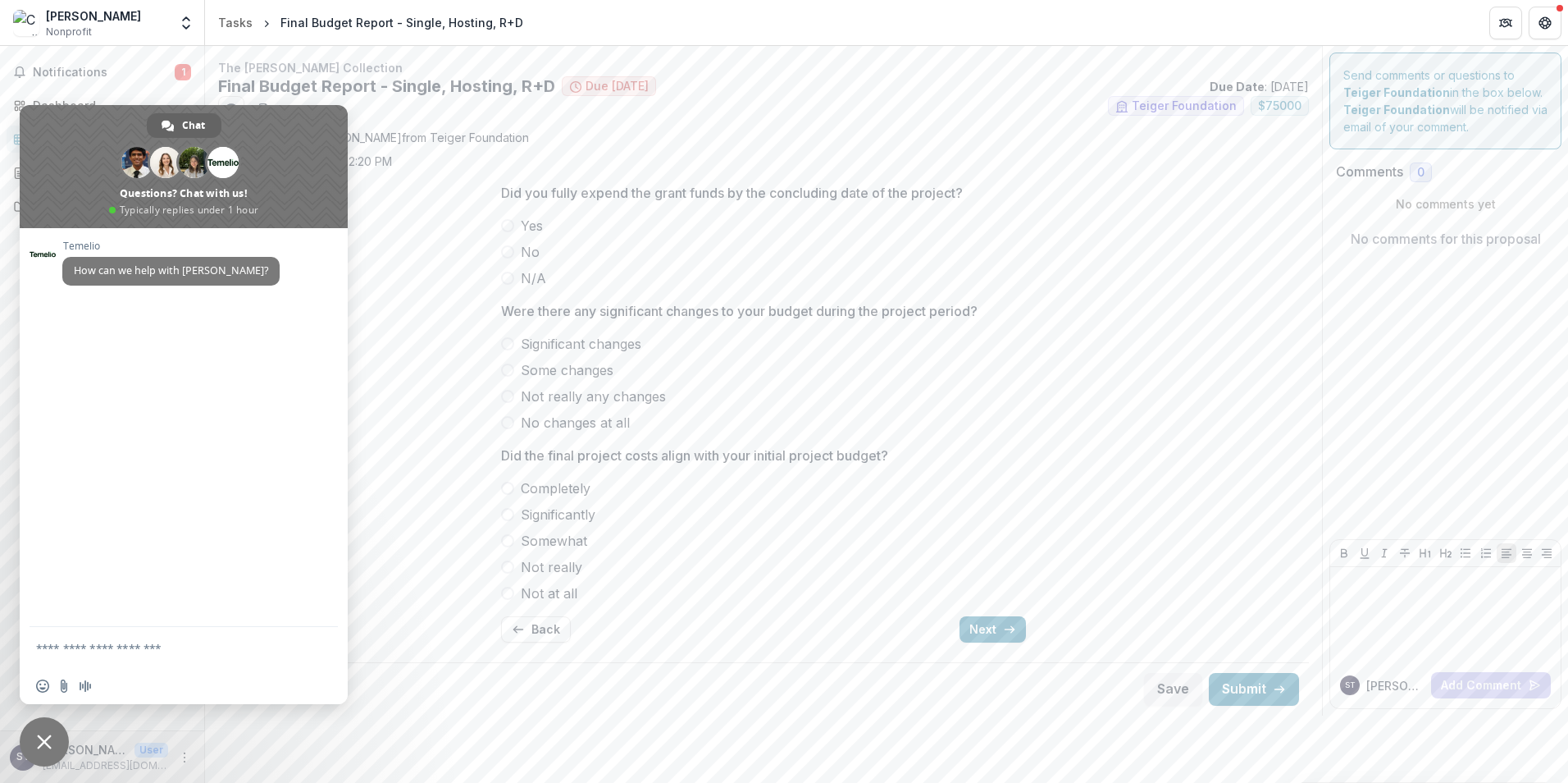
click at [39, 737] on span "Close chat" at bounding box center [44, 741] width 15 height 15
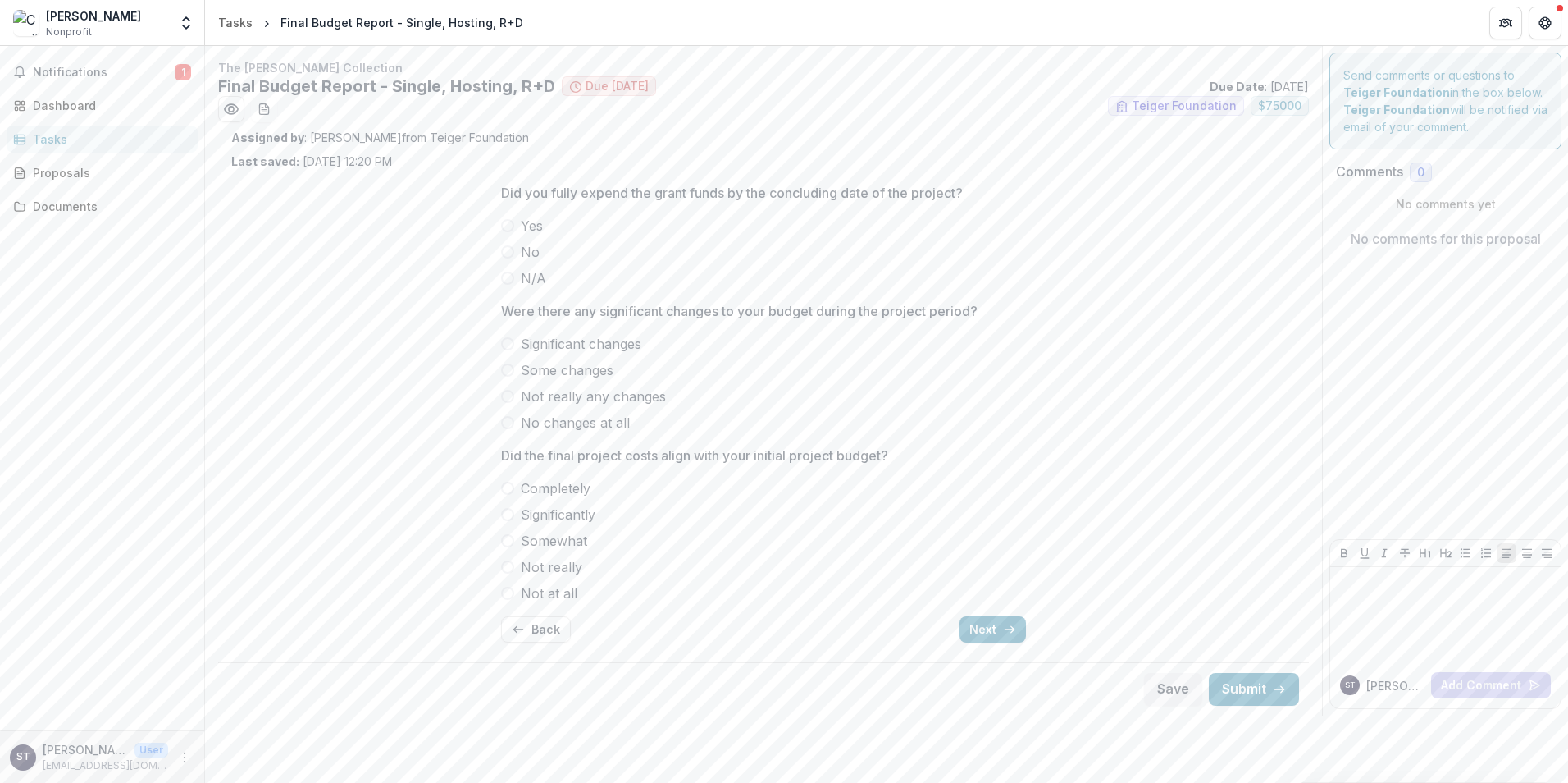
click at [123, 753] on p "[PERSON_NAME]" at bounding box center [85, 748] width 85 height 17
click at [181, 750] on icon "More" at bounding box center [184, 756] width 13 height 13
click at [258, 756] on button "Logout" at bounding box center [293, 748] width 176 height 27
